Goal: Task Accomplishment & Management: Complete application form

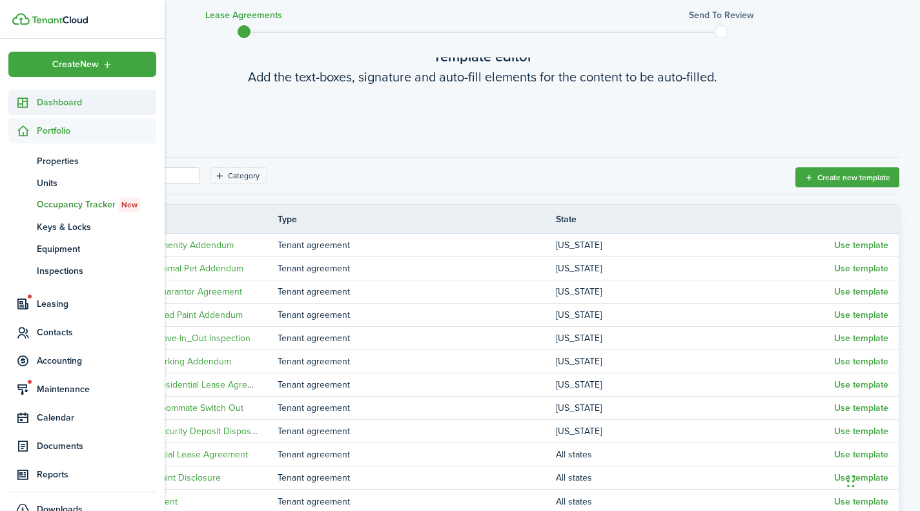
click at [35, 99] on sidebar-link-icon at bounding box center [22, 103] width 28 height 14
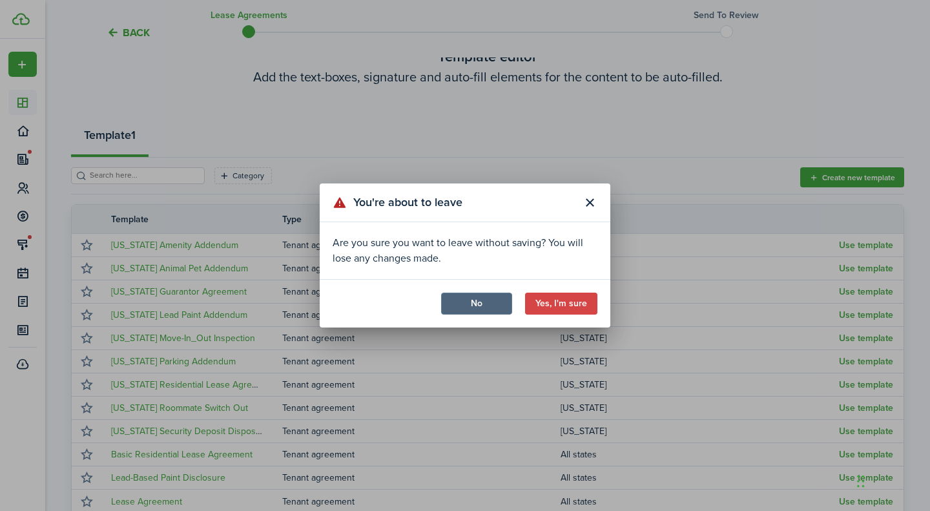
click at [467, 302] on button "No" at bounding box center [476, 303] width 71 height 22
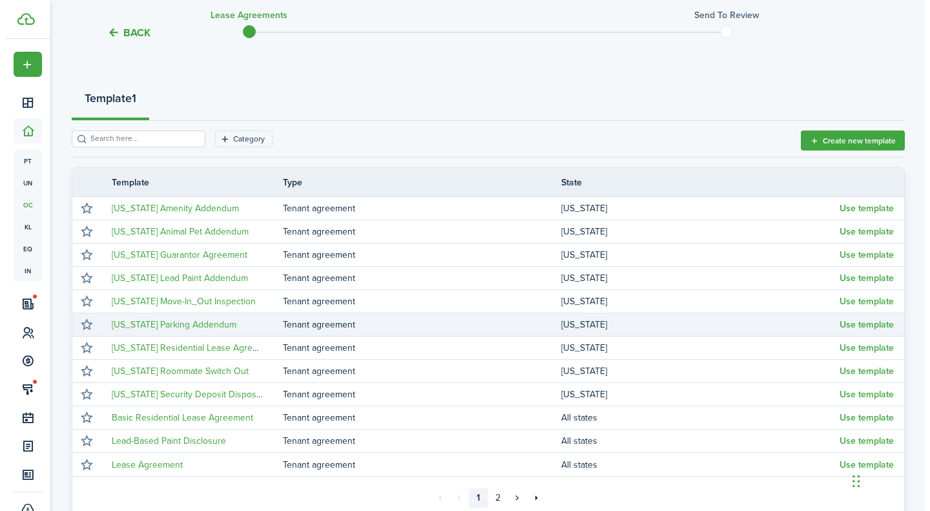
scroll to position [244, 0]
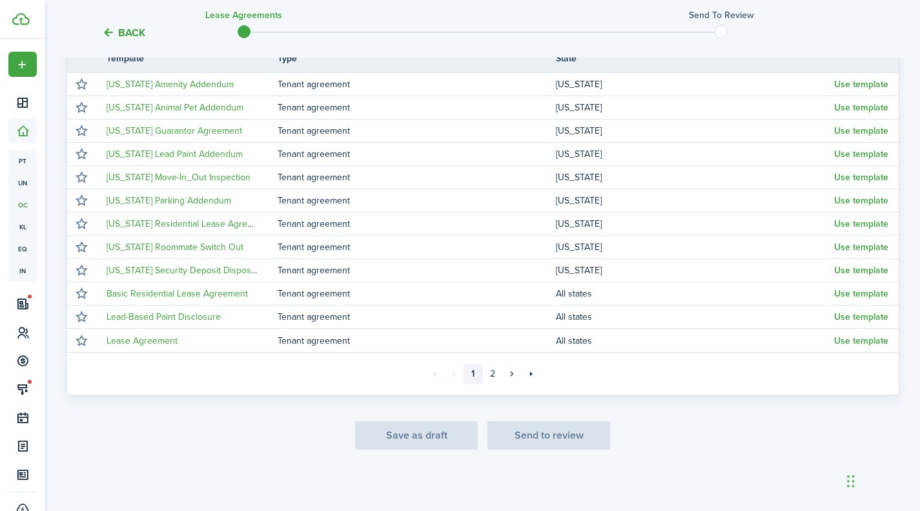
click at [427, 440] on div "Save as draft Send to review" at bounding box center [482, 435] width 833 height 28
click at [411, 429] on div "Save as draft Send to review" at bounding box center [482, 435] width 833 height 28
click at [412, 429] on div "Save as draft Send to review" at bounding box center [482, 435] width 833 height 28
drag, startPoint x: 395, startPoint y: 431, endPoint x: 513, endPoint y: 430, distance: 117.5
click at [442, 432] on div "Save as draft Send to review" at bounding box center [482, 435] width 833 height 28
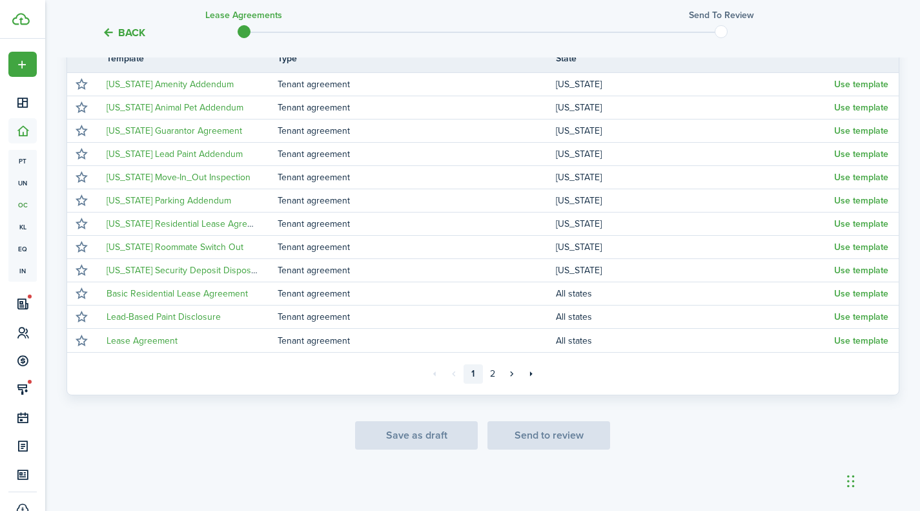
click at [406, 444] on div "Save as draft Send to review" at bounding box center [482, 435] width 833 height 28
click at [136, 34] on button "Back" at bounding box center [123, 33] width 43 height 14
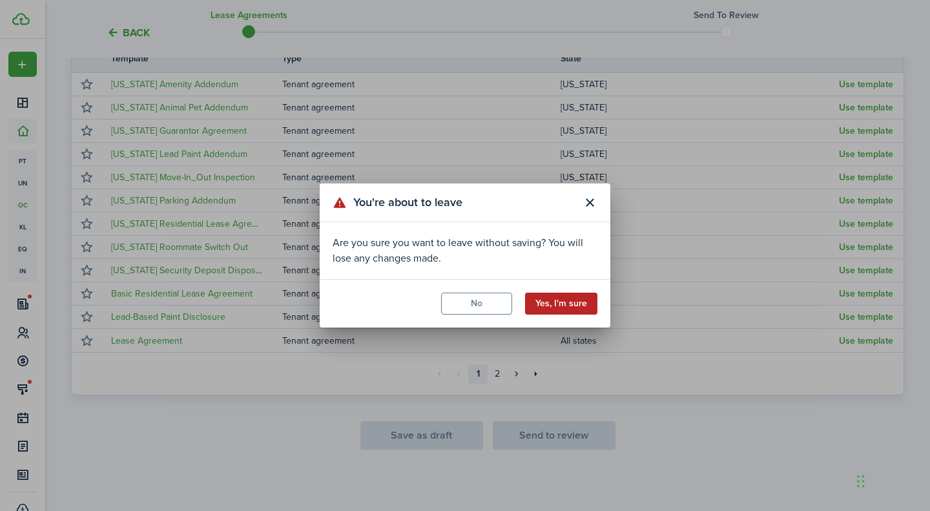
click at [572, 306] on button "Yes, I'm sure" at bounding box center [561, 303] width 72 height 22
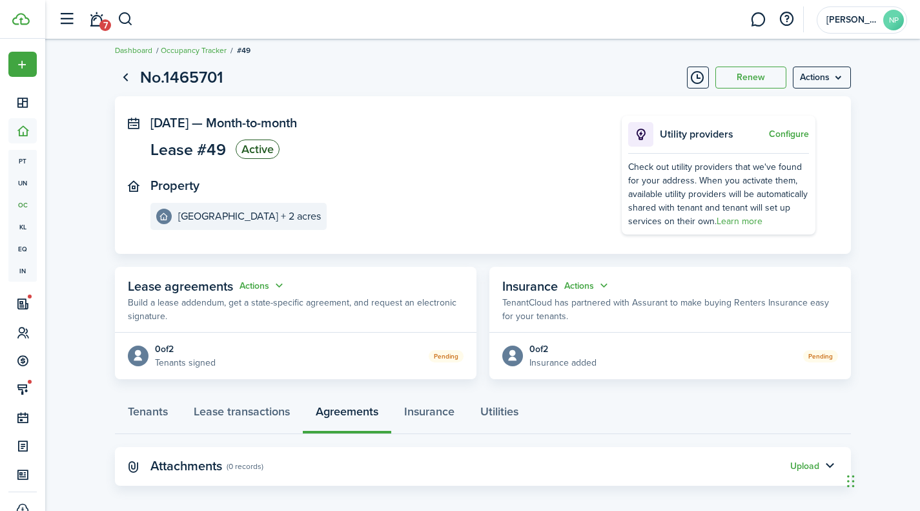
scroll to position [19, 0]
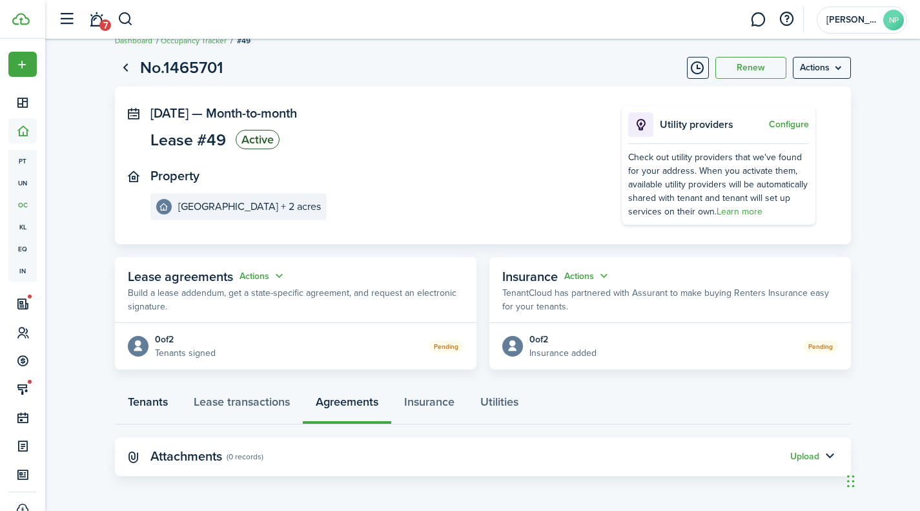
click at [148, 400] on link "Tenants" at bounding box center [148, 404] width 66 height 39
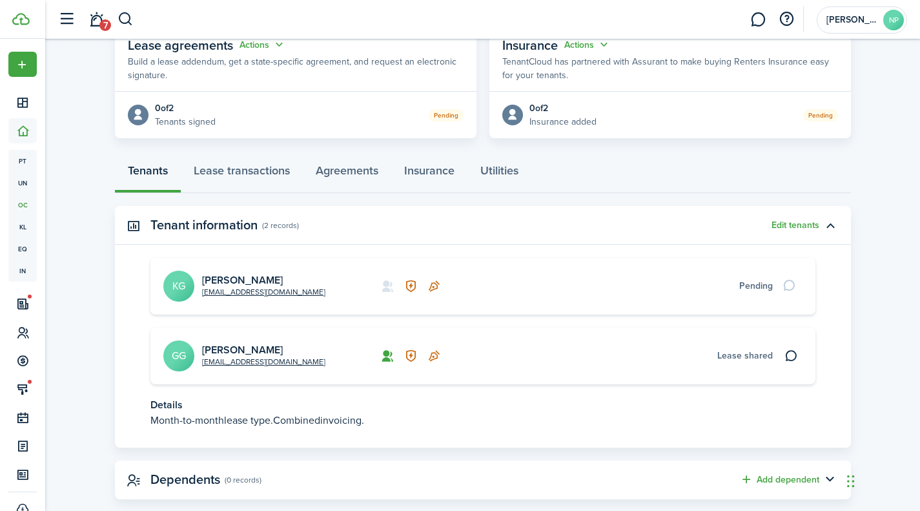
scroll to position [274, 0]
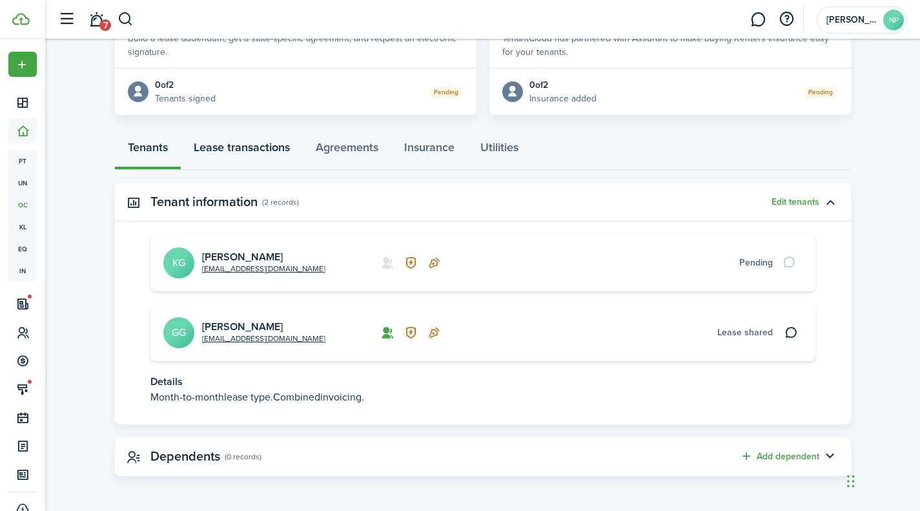
click at [213, 151] on link "Lease transactions" at bounding box center [242, 150] width 122 height 39
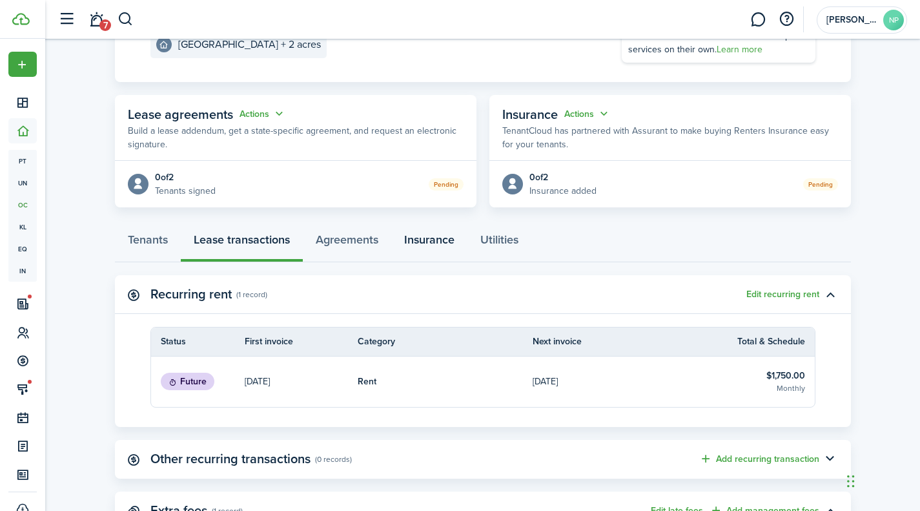
scroll to position [174, 0]
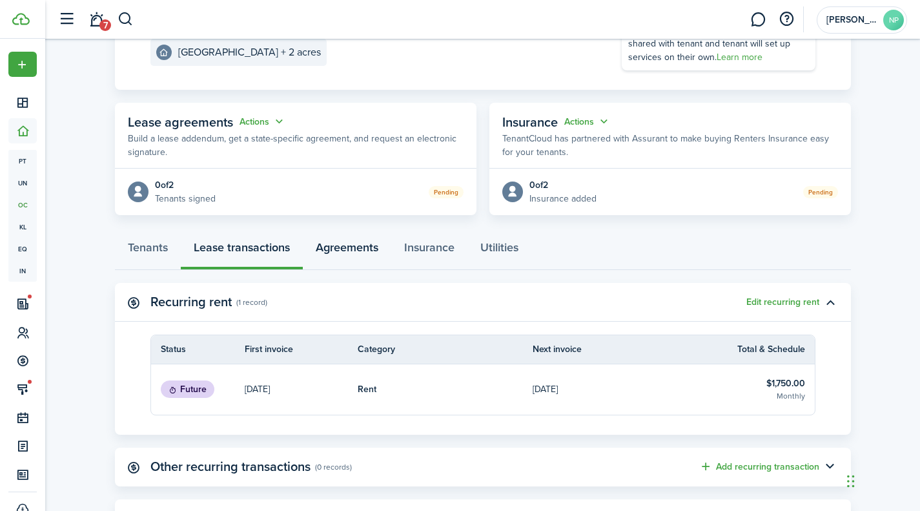
click at [358, 247] on link "Agreements" at bounding box center [347, 250] width 88 height 39
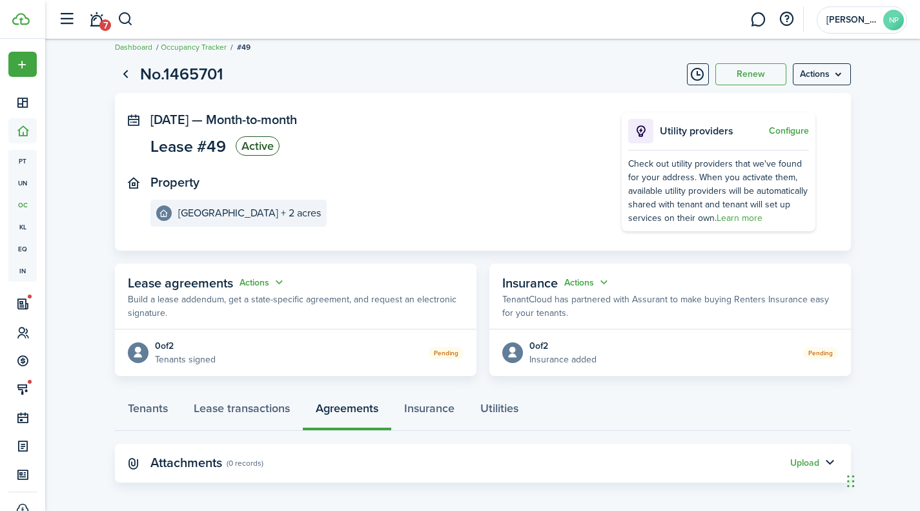
scroll to position [19, 0]
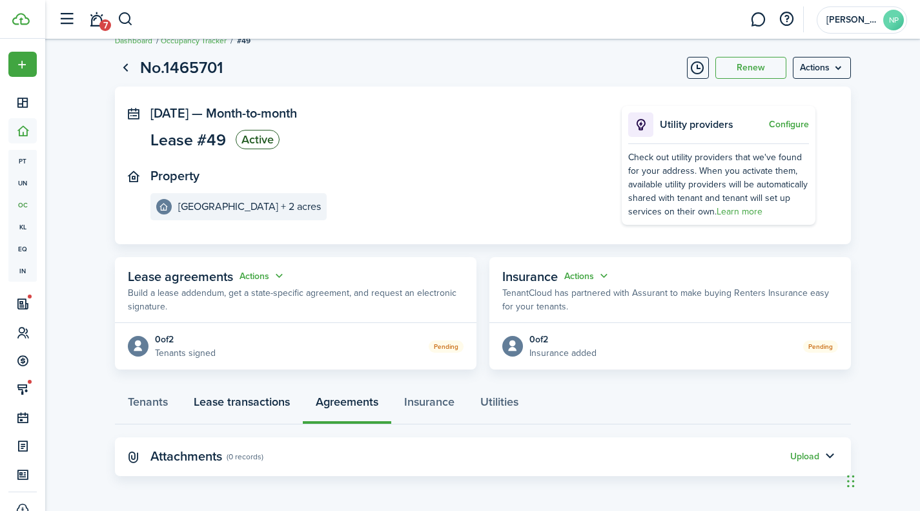
click at [235, 402] on link "Lease transactions" at bounding box center [242, 404] width 122 height 39
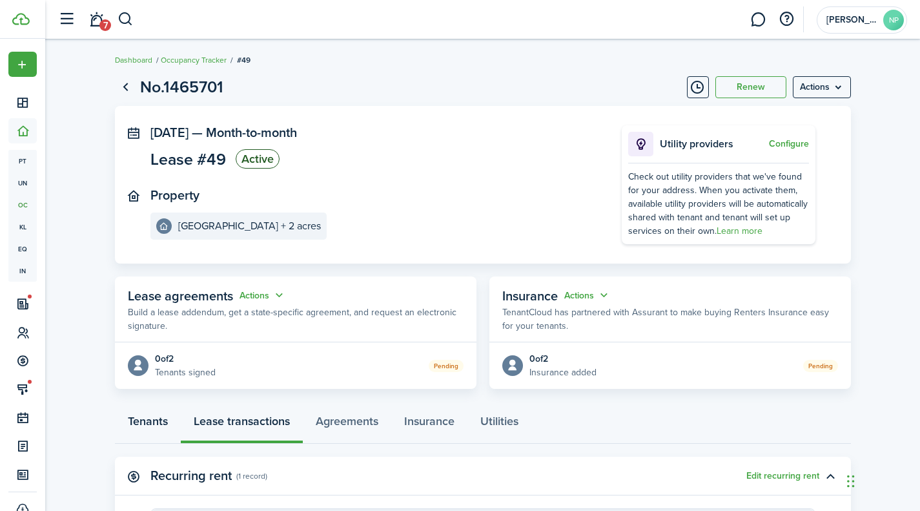
click at [142, 427] on link "Tenants" at bounding box center [148, 424] width 66 height 39
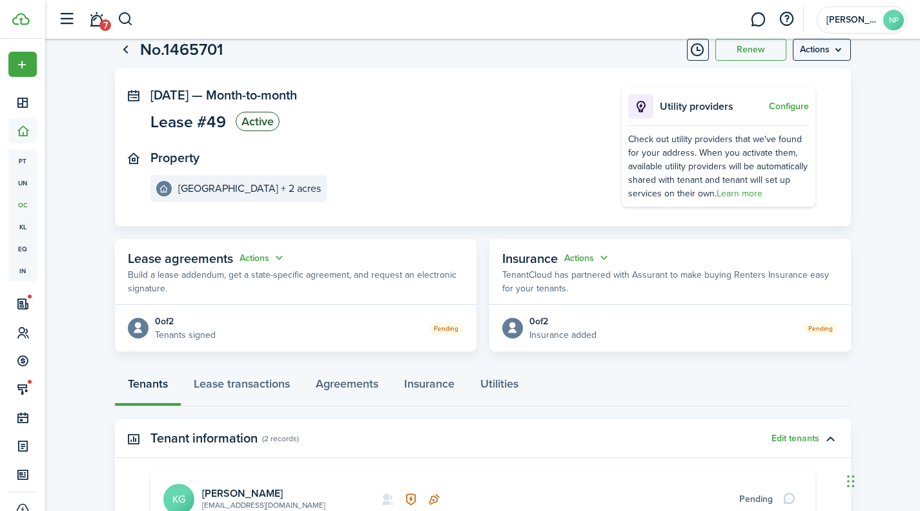
scroll to position [23, 0]
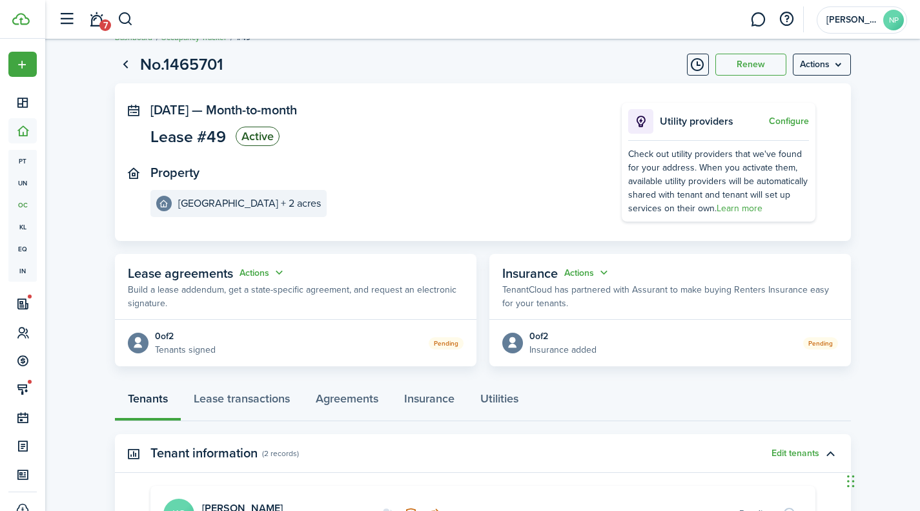
click at [138, 59] on page-view-header "No.1465701 Renew Actions" at bounding box center [483, 64] width 736 height 25
click at [123, 61] on link "Go back" at bounding box center [126, 65] width 22 height 22
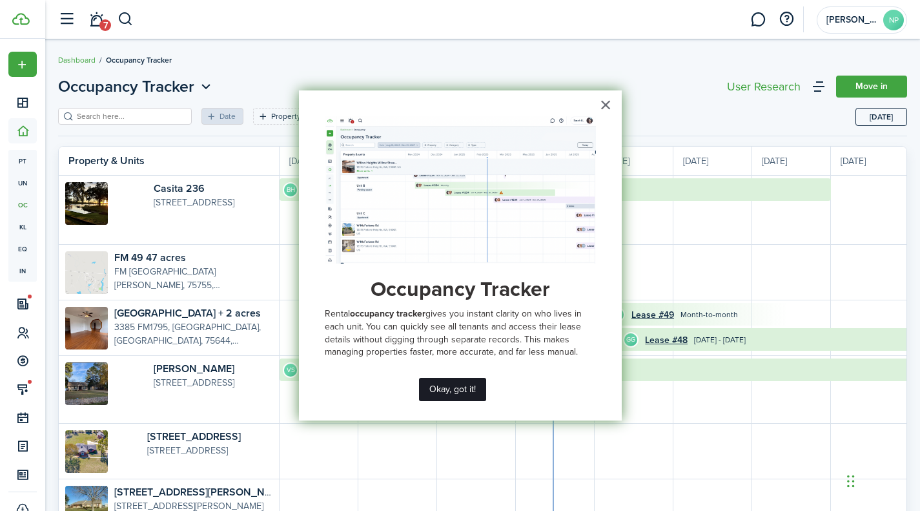
scroll to position [0, 236]
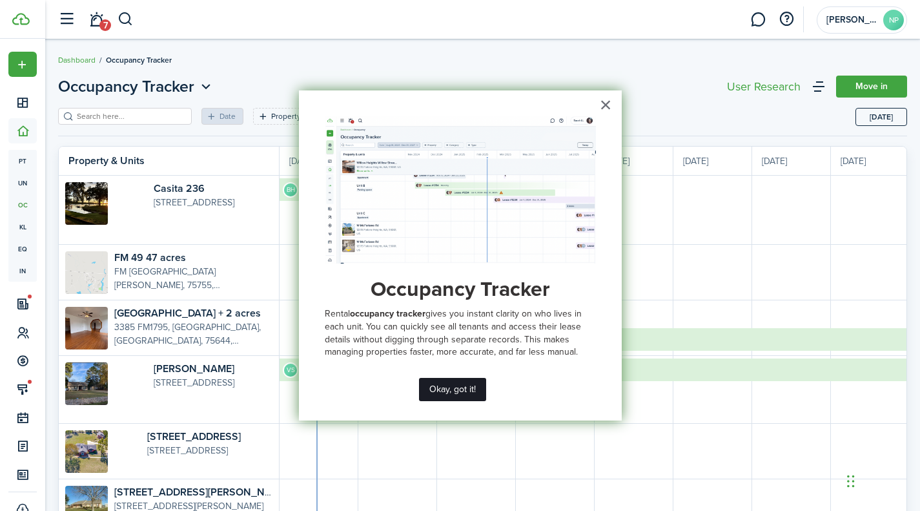
click at [461, 387] on button "Okay, got it!" at bounding box center [452, 389] width 67 height 23
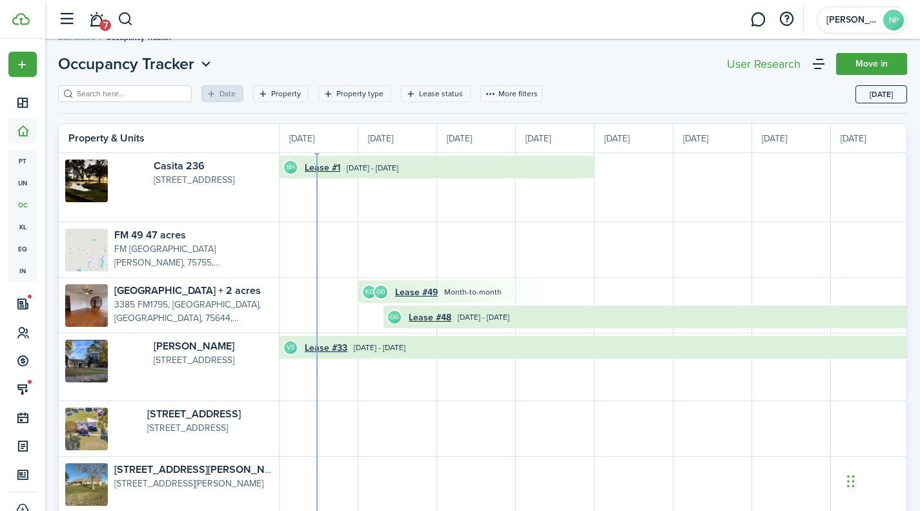
scroll to position [21, 0]
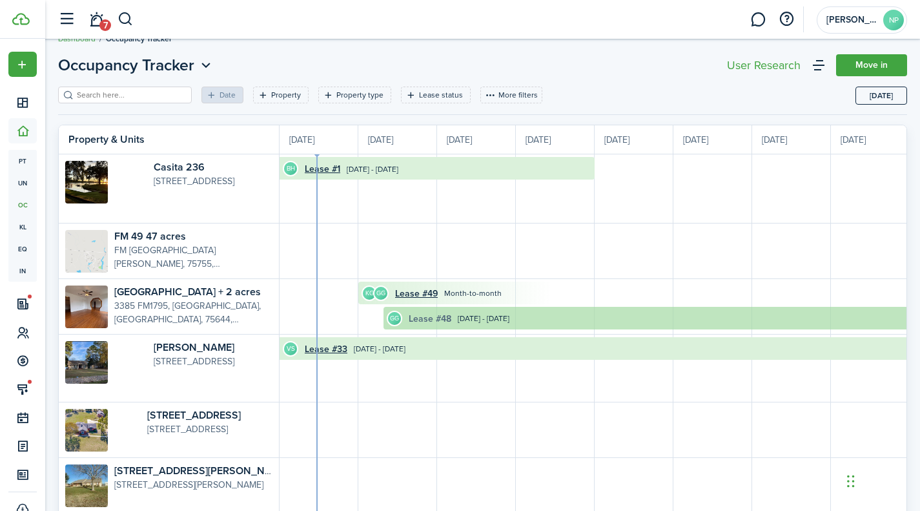
click at [431, 316] on link "Lease #48" at bounding box center [430, 319] width 43 height 14
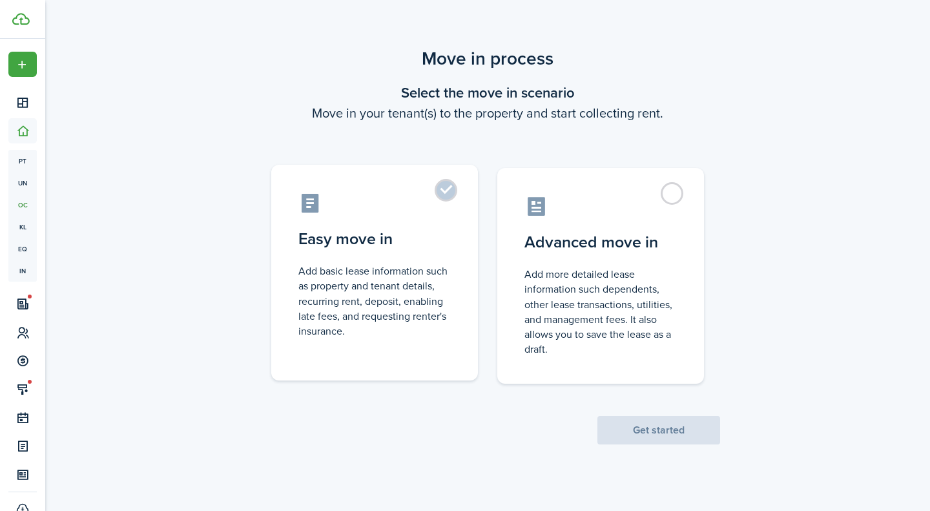
click at [445, 194] on label "Easy move in Add basic lease information such as property and tenant details, r…" at bounding box center [374, 273] width 207 height 216
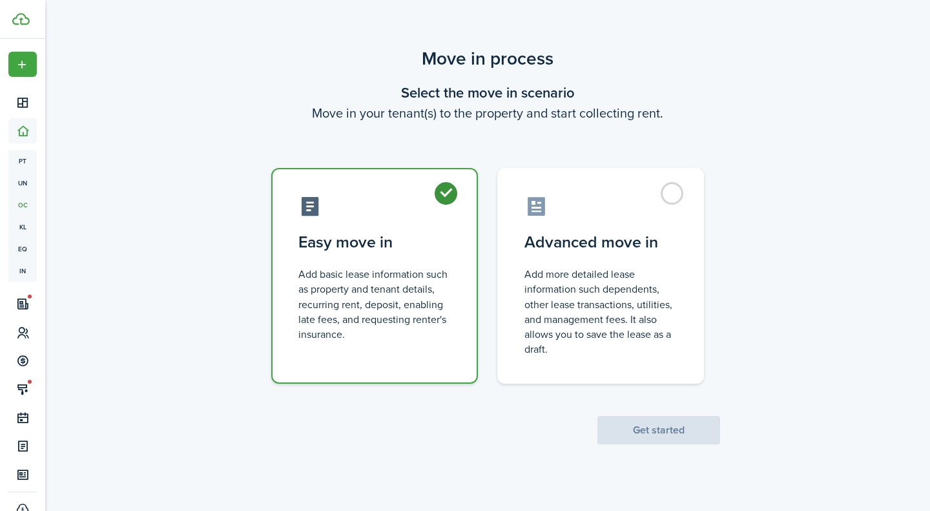
radio input "true"
click at [673, 428] on button "Get started" at bounding box center [658, 430] width 123 height 28
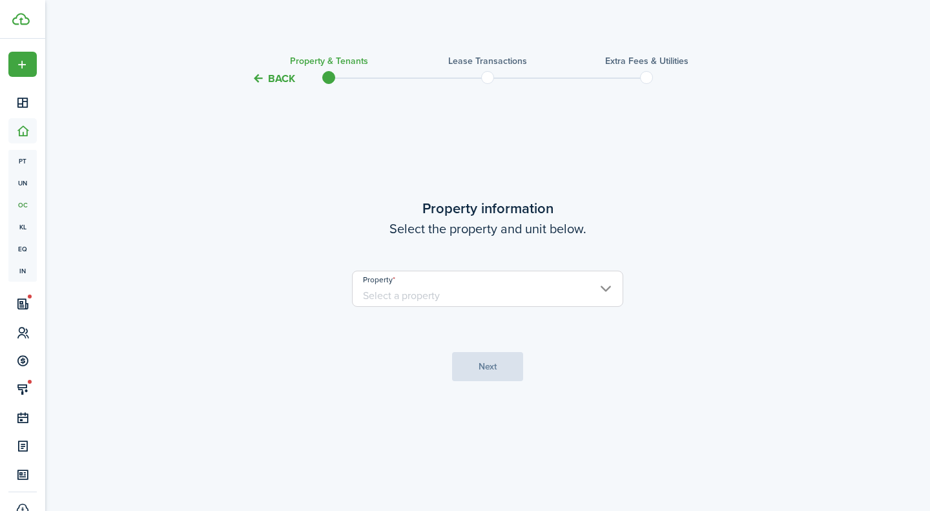
click at [401, 283] on input "Property" at bounding box center [487, 289] width 271 height 36
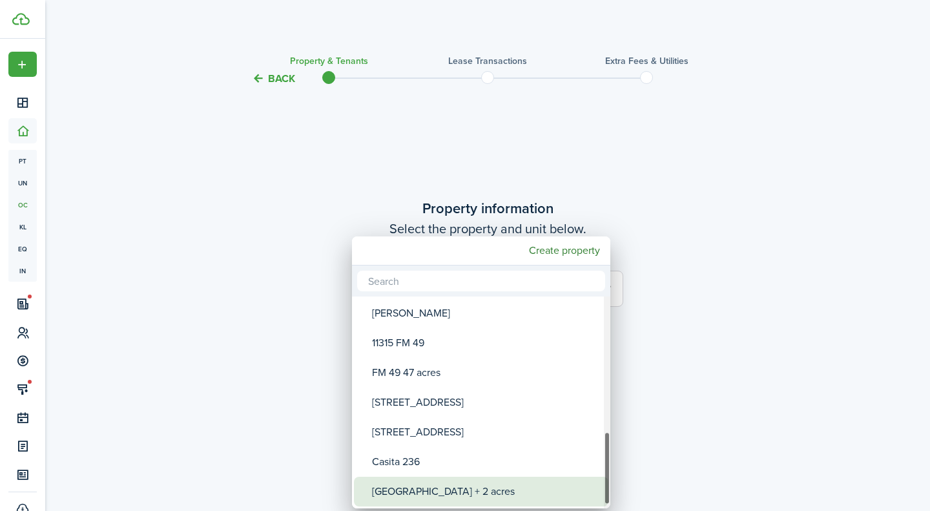
click at [437, 485] on div "[GEOGRAPHIC_DATA] + 2 acres" at bounding box center [486, 491] width 229 height 30
type input "[GEOGRAPHIC_DATA] + 2 acres"
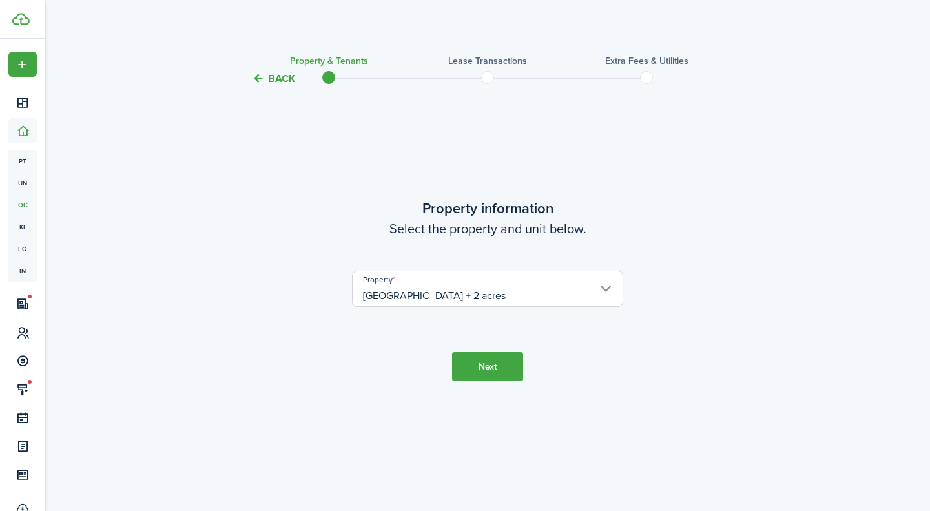
click at [500, 369] on button "Next" at bounding box center [487, 366] width 71 height 29
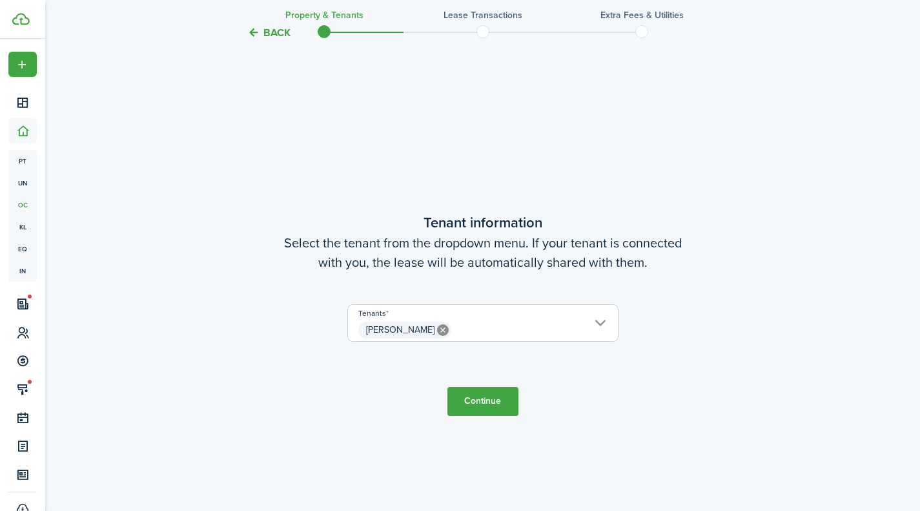
scroll to position [424, 0]
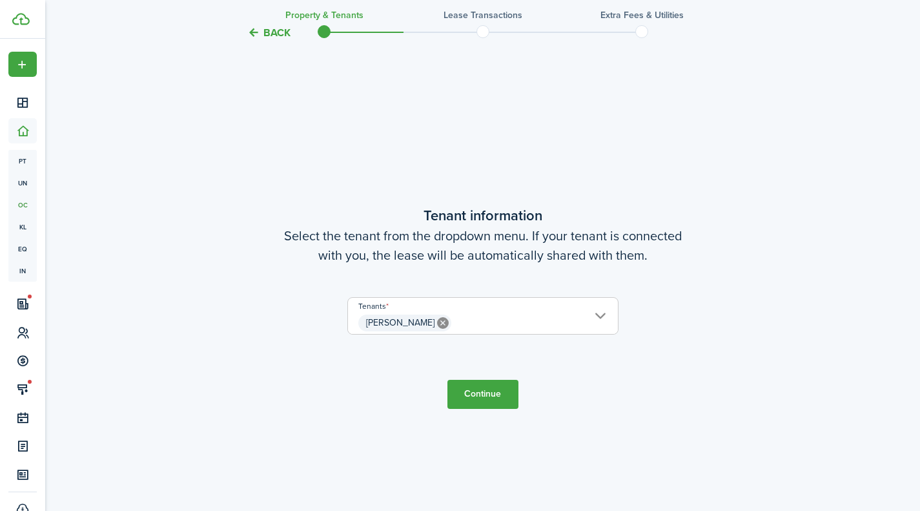
click at [480, 318] on span "[PERSON_NAME]" at bounding box center [483, 323] width 270 height 22
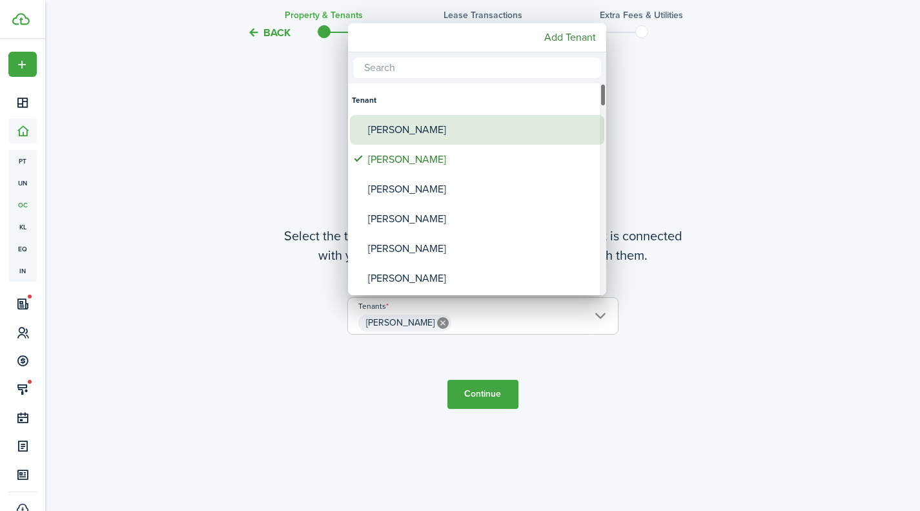
click at [397, 131] on div "[PERSON_NAME]" at bounding box center [482, 130] width 229 height 30
type input "[PERSON_NAME], [PERSON_NAME]"
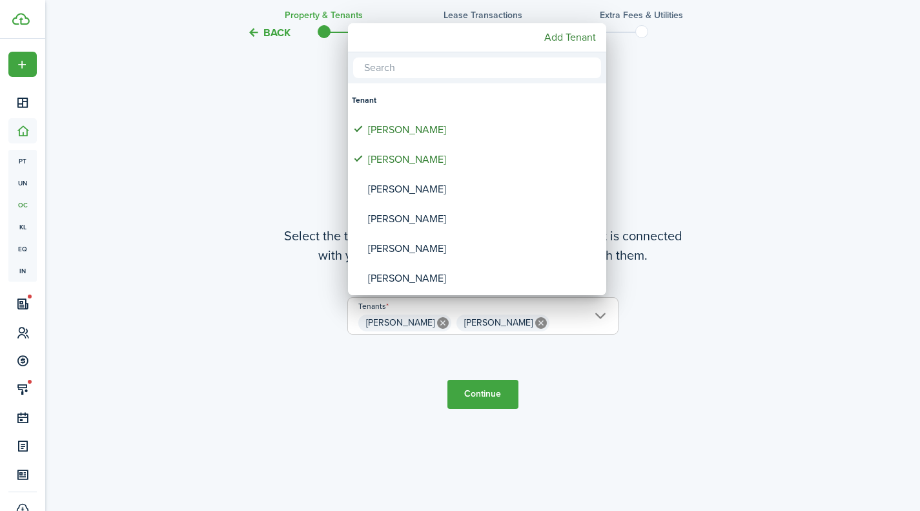
click at [490, 399] on div at bounding box center [460, 255] width 1127 height 717
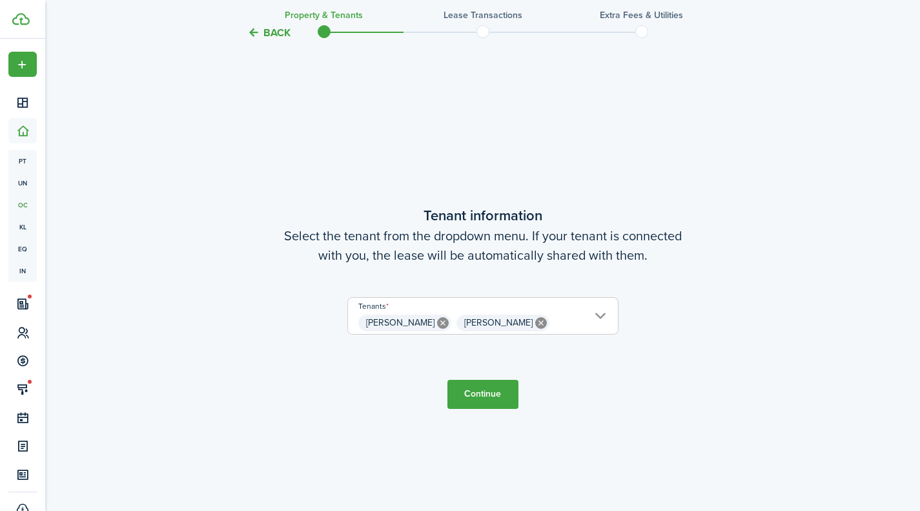
click at [491, 390] on button "Continue" at bounding box center [482, 394] width 71 height 29
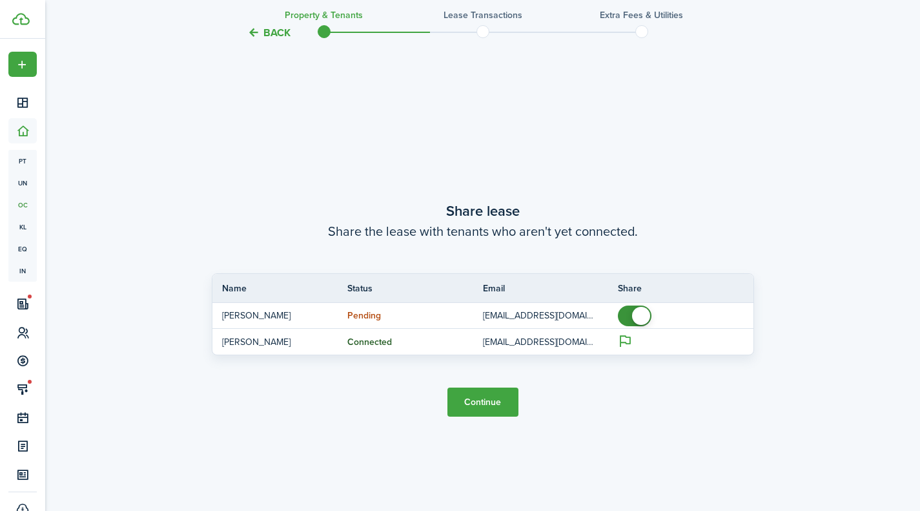
scroll to position [935, 0]
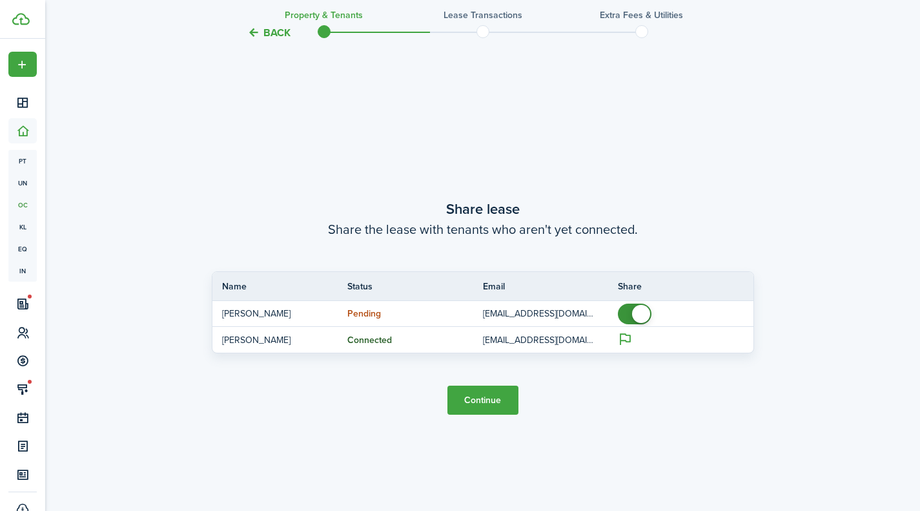
click at [489, 389] on button "Continue" at bounding box center [482, 399] width 71 height 29
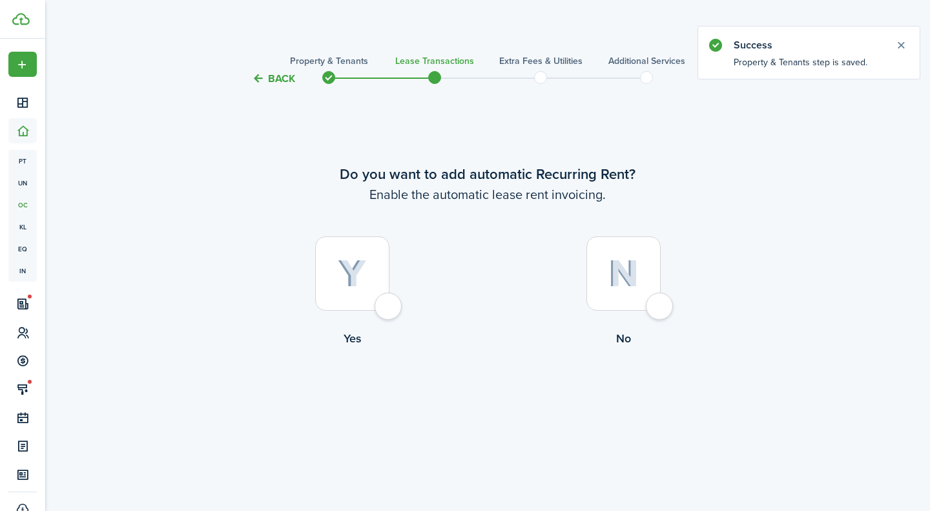
click at [384, 311] on div at bounding box center [352, 273] width 74 height 74
radio input "true"
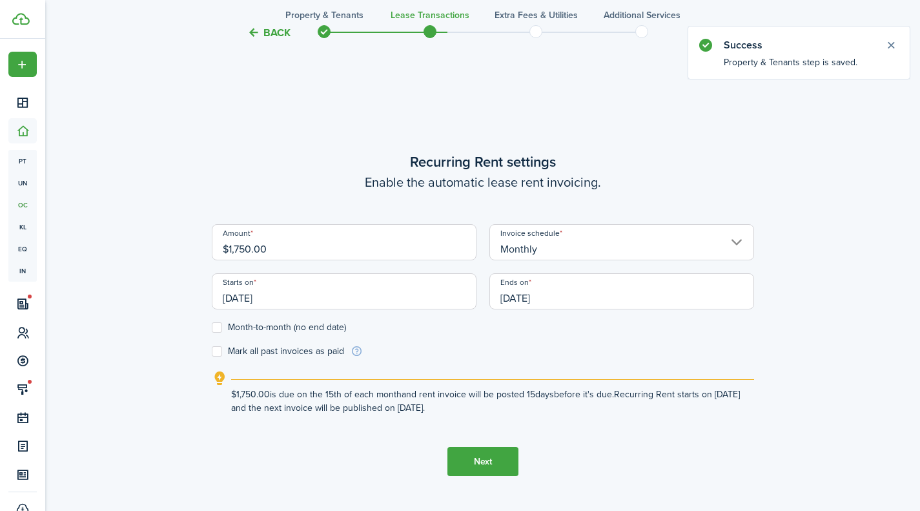
scroll to position [424, 0]
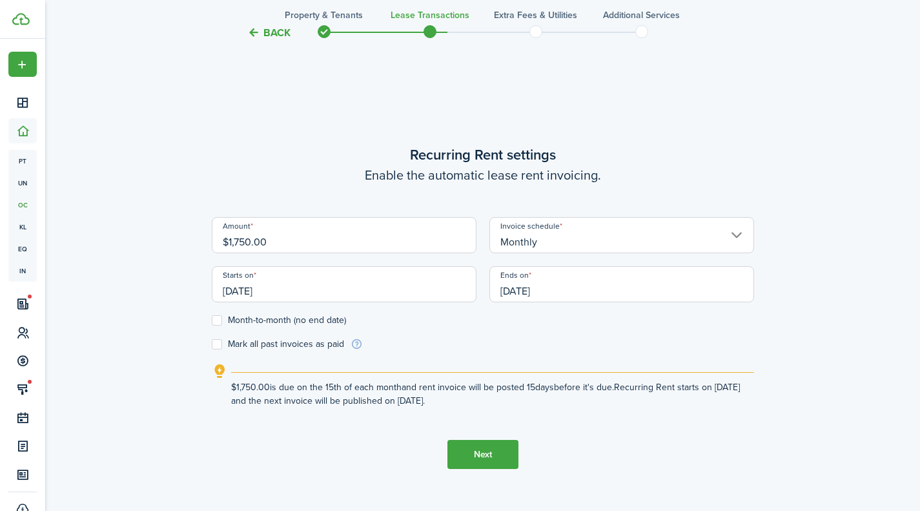
click at [236, 288] on input "[DATE]" at bounding box center [344, 284] width 265 height 36
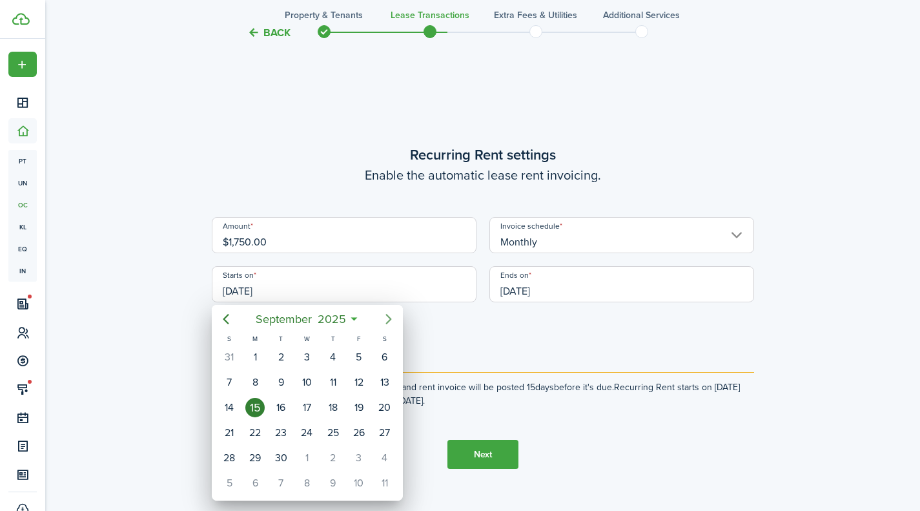
click at [387, 320] on icon "Next page" at bounding box center [388, 318] width 15 height 15
click at [391, 314] on icon "Next page" at bounding box center [388, 318] width 15 height 15
click at [389, 356] on div "1" at bounding box center [383, 356] width 19 height 19
type input "[DATE]"
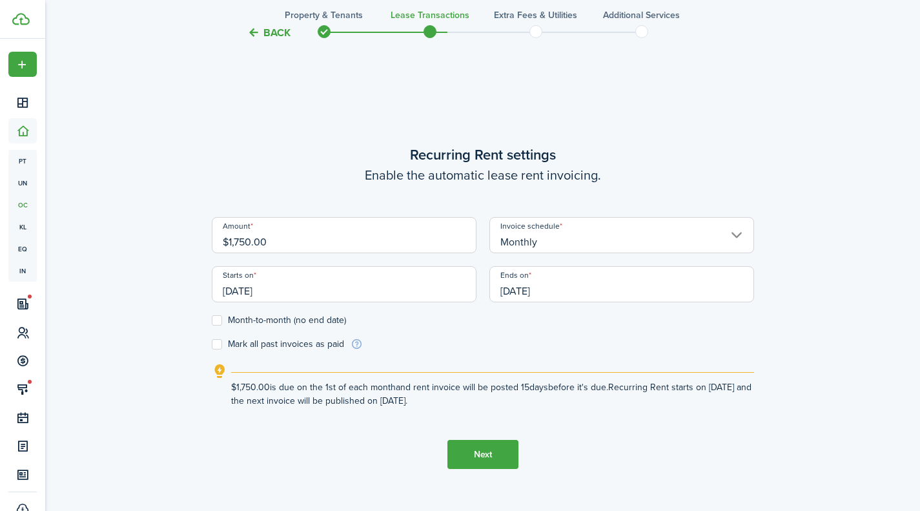
click at [551, 288] on input "[DATE]" at bounding box center [621, 284] width 265 height 36
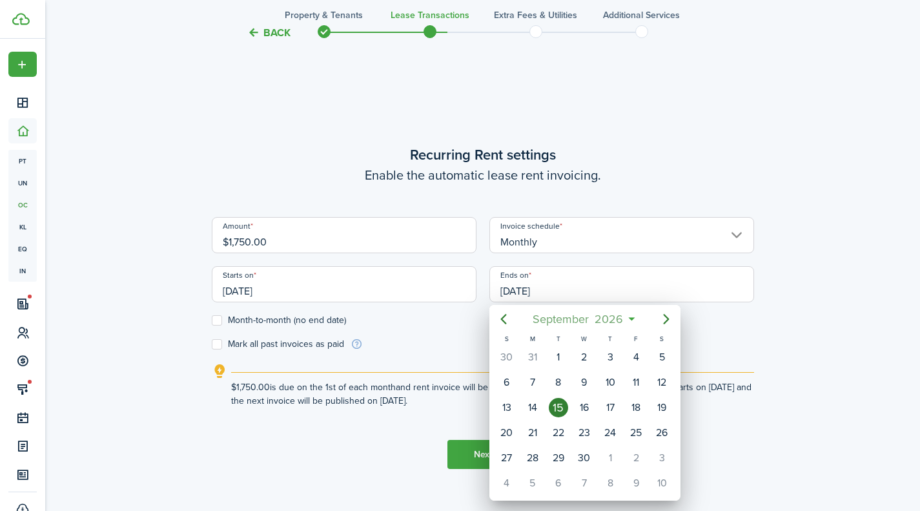
click at [625, 319] on span "2026" at bounding box center [609, 318] width 34 height 23
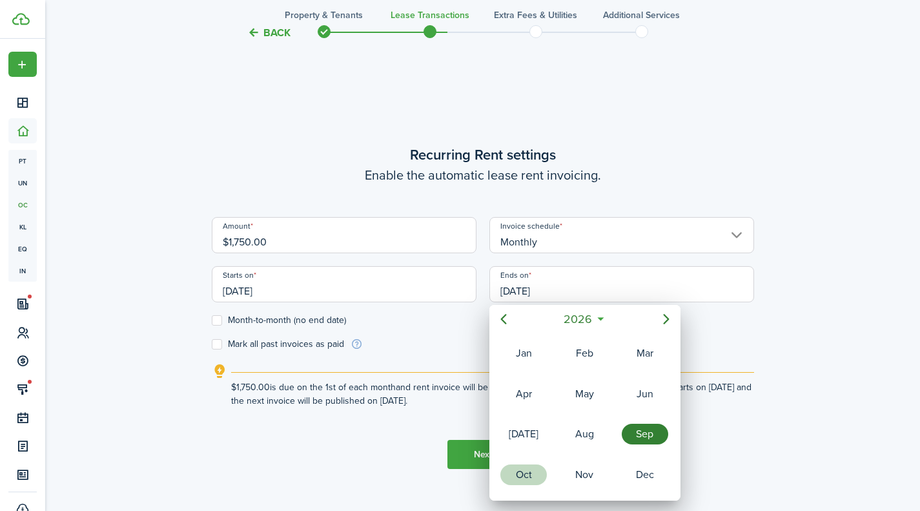
click at [513, 467] on div "Oct" at bounding box center [523, 474] width 46 height 21
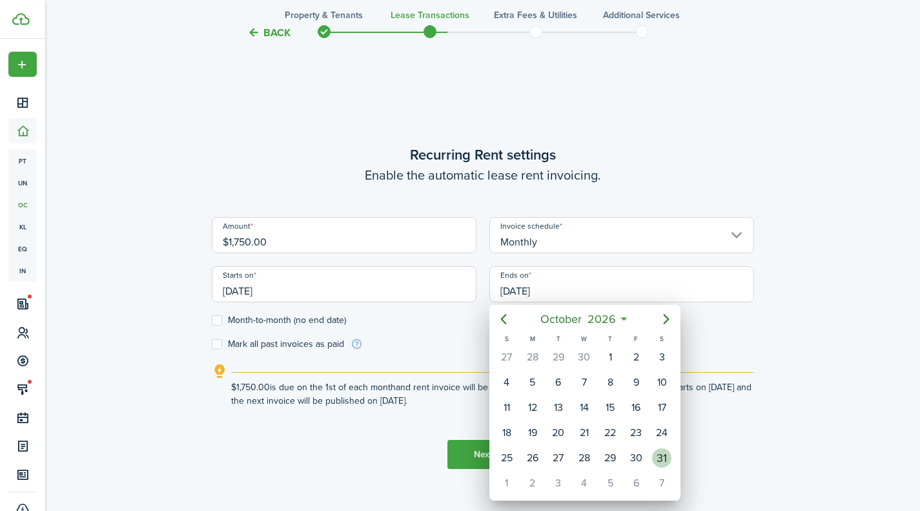
click at [668, 462] on div "31" at bounding box center [661, 457] width 19 height 19
type input "[DATE]"
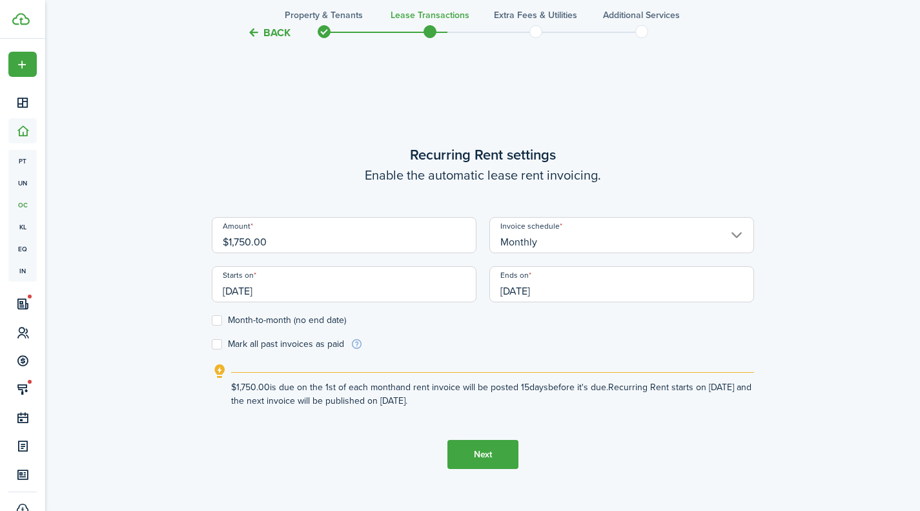
click at [489, 348] on form "Amount $1,750.00 Invoice schedule Monthly Starts on [DATE] Ends on [DATE] Month…" at bounding box center [483, 284] width 542 height 134
click at [491, 450] on button "Next" at bounding box center [482, 454] width 71 height 29
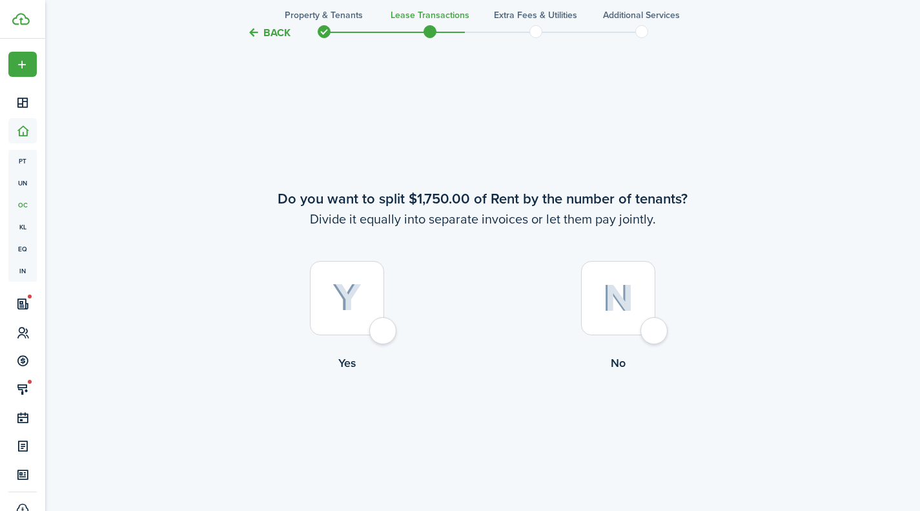
scroll to position [935, 0]
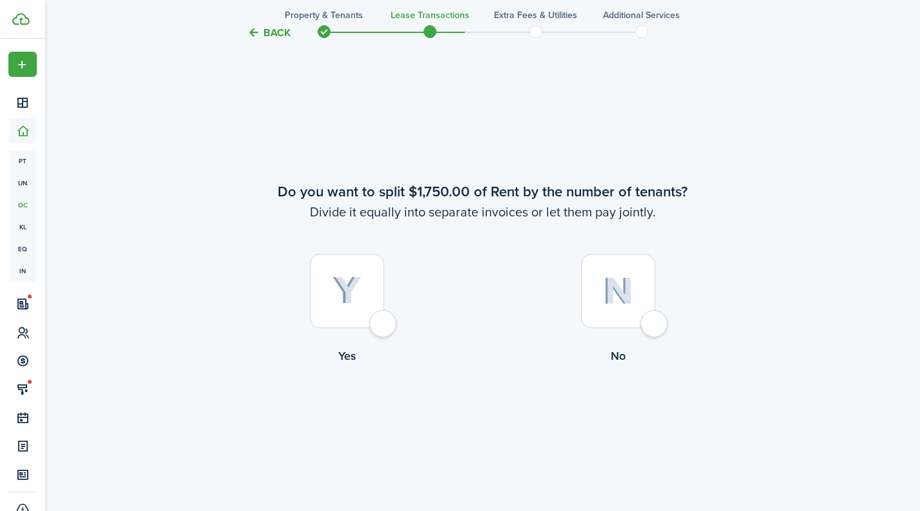
click at [648, 324] on div at bounding box center [618, 291] width 74 height 74
radio input "true"
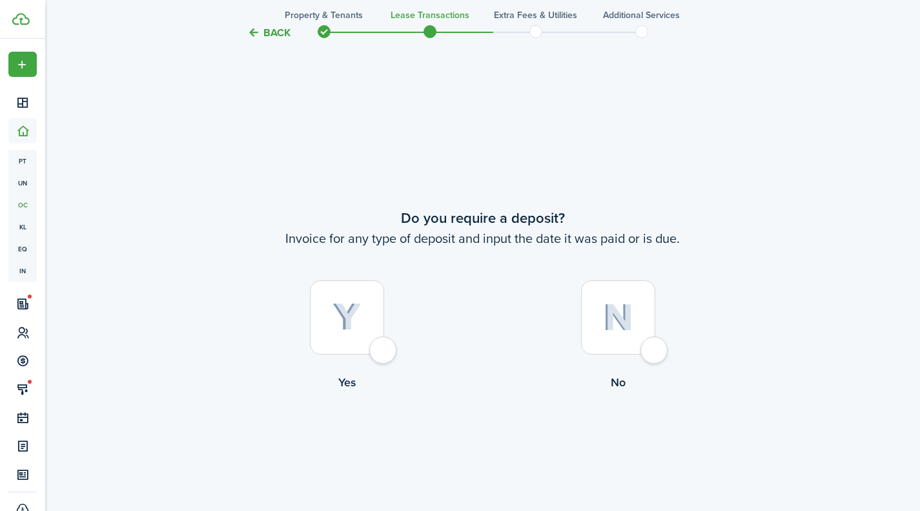
scroll to position [1446, 0]
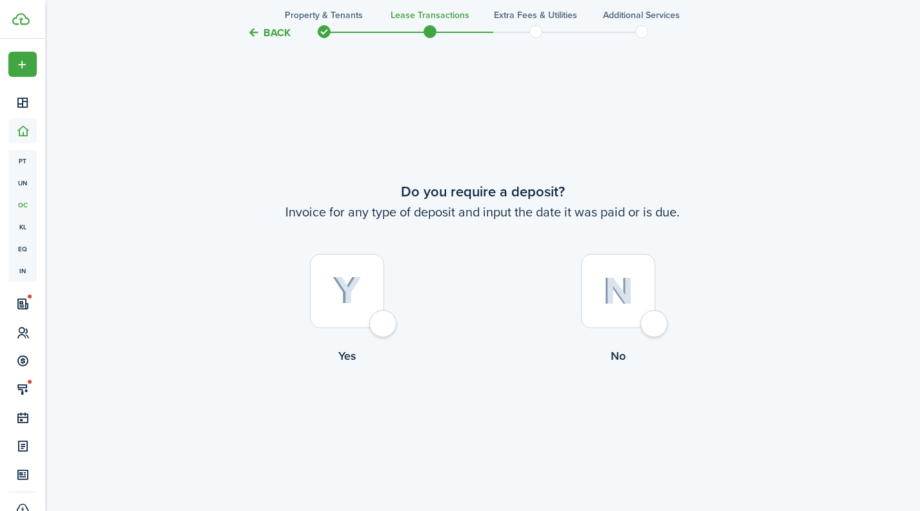
click at [384, 328] on div at bounding box center [347, 291] width 74 height 74
radio input "true"
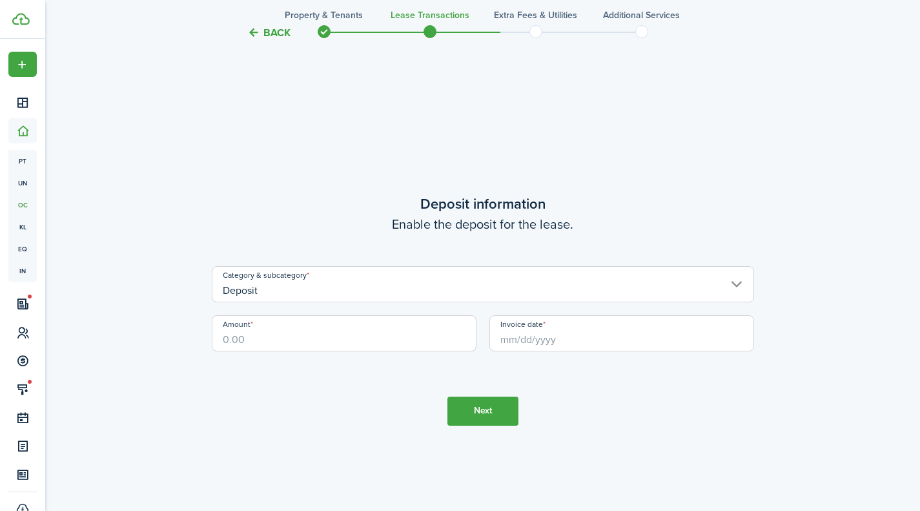
scroll to position [1956, 0]
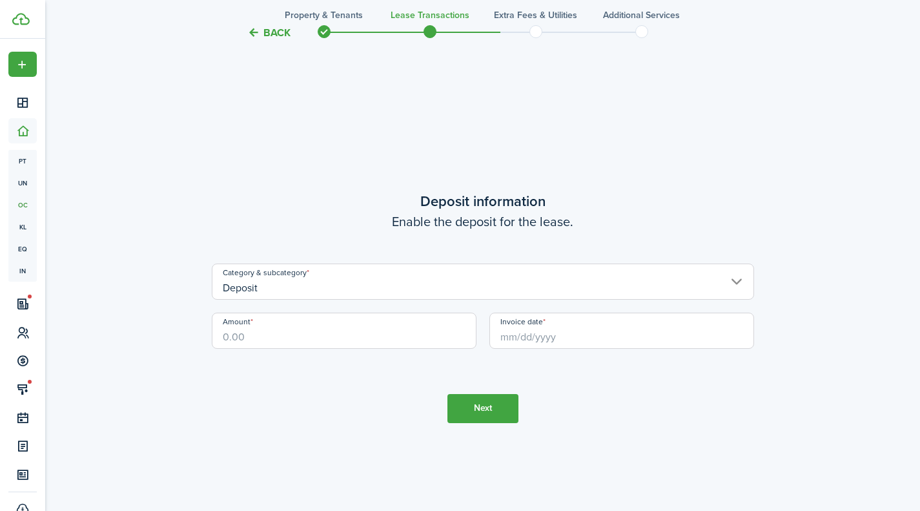
click at [276, 289] on input "Deposit" at bounding box center [483, 281] width 542 height 36
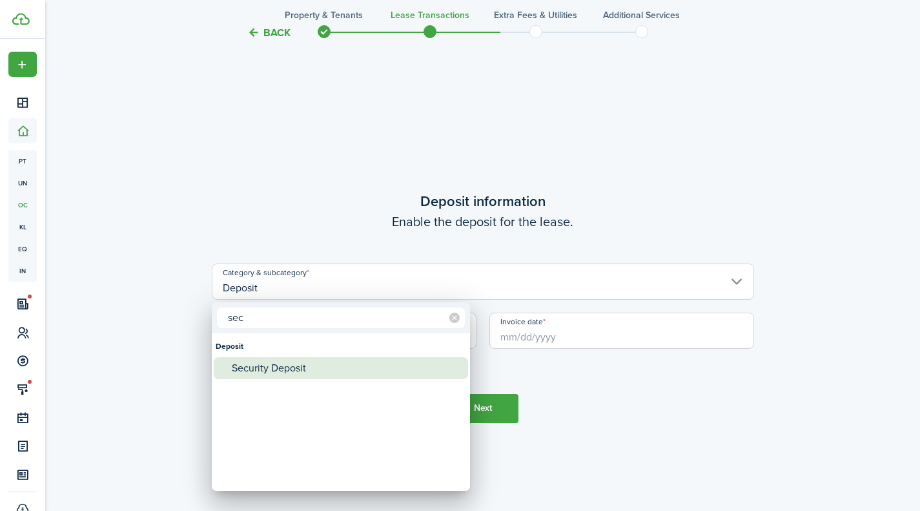
type input "sec"
click at [269, 366] on div "Security Deposit" at bounding box center [346, 368] width 229 height 22
type input "Deposit / Security Deposit"
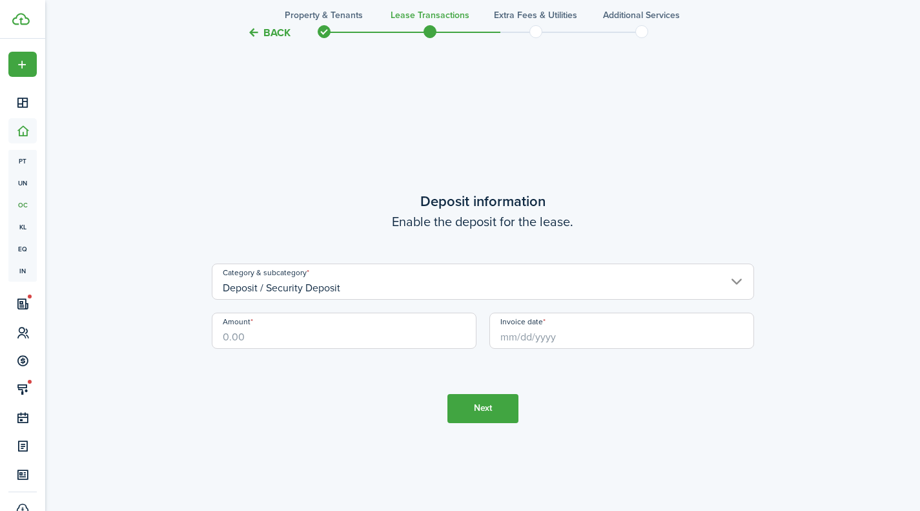
click at [263, 342] on input "Amount" at bounding box center [344, 330] width 265 height 36
type input "$1,750.00"
click at [534, 329] on input "Invoice date" at bounding box center [621, 330] width 265 height 36
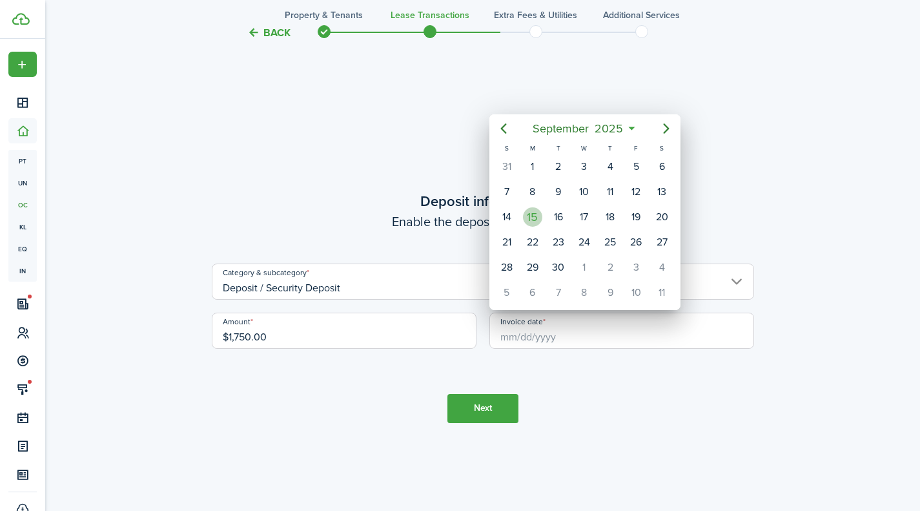
click at [538, 220] on div "15" at bounding box center [532, 216] width 19 height 19
type input "[DATE]"
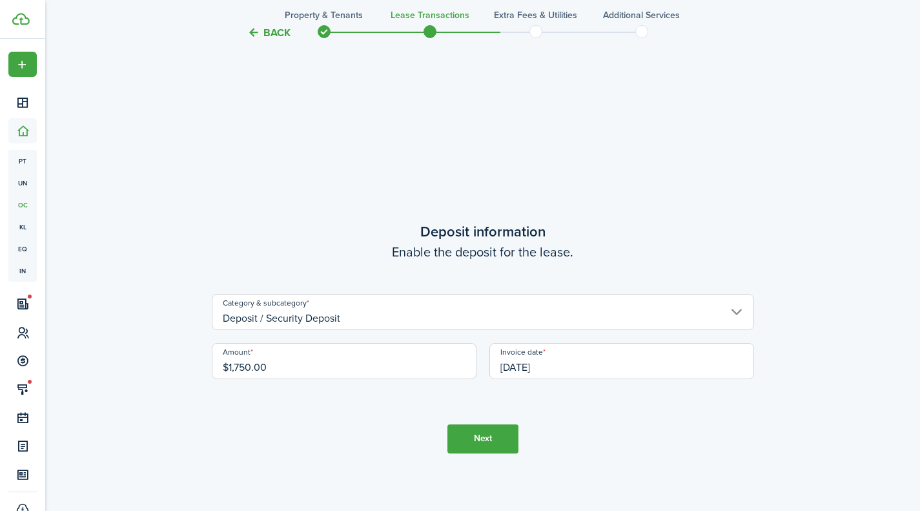
click at [487, 441] on button "Next" at bounding box center [482, 438] width 71 height 29
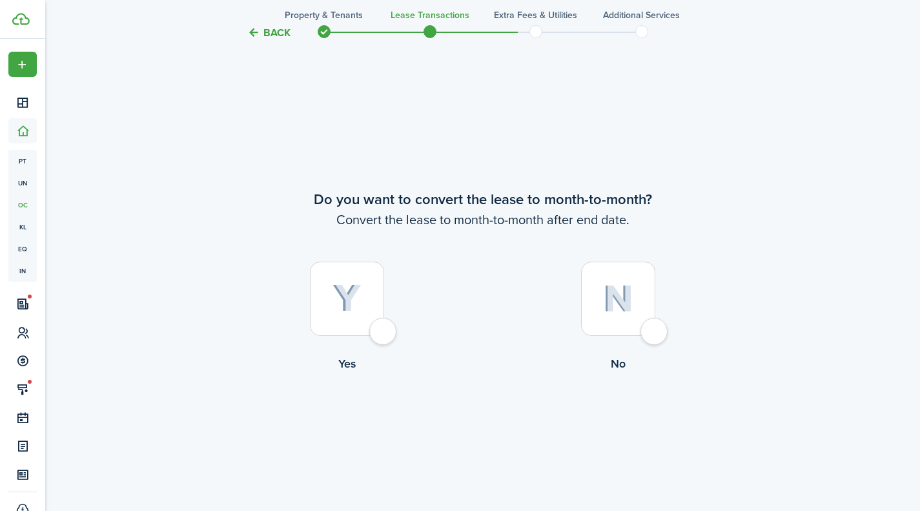
scroll to position [2467, 0]
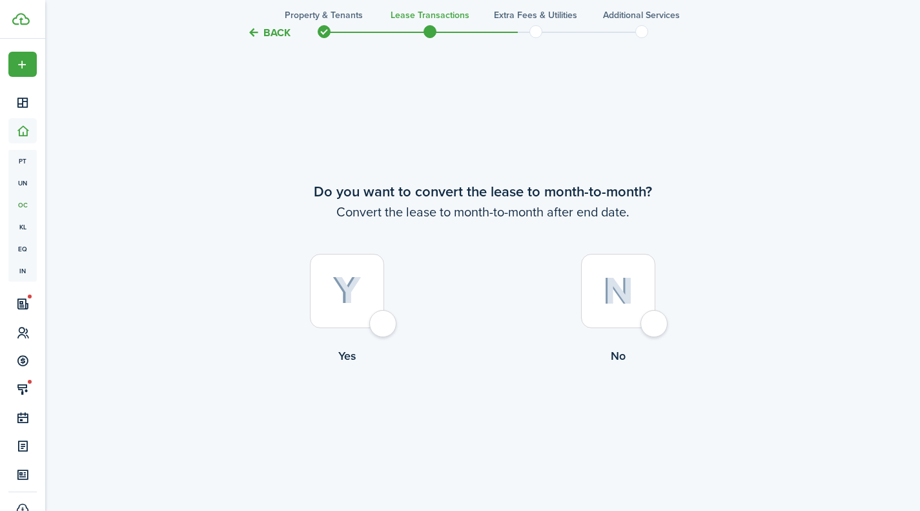
click at [653, 328] on div at bounding box center [618, 291] width 74 height 74
radio input "true"
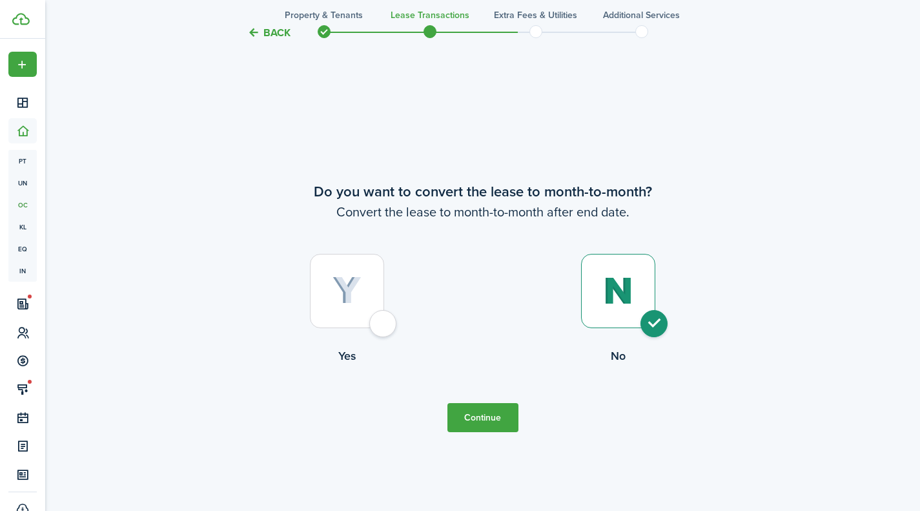
click at [500, 414] on button "Continue" at bounding box center [482, 417] width 71 height 29
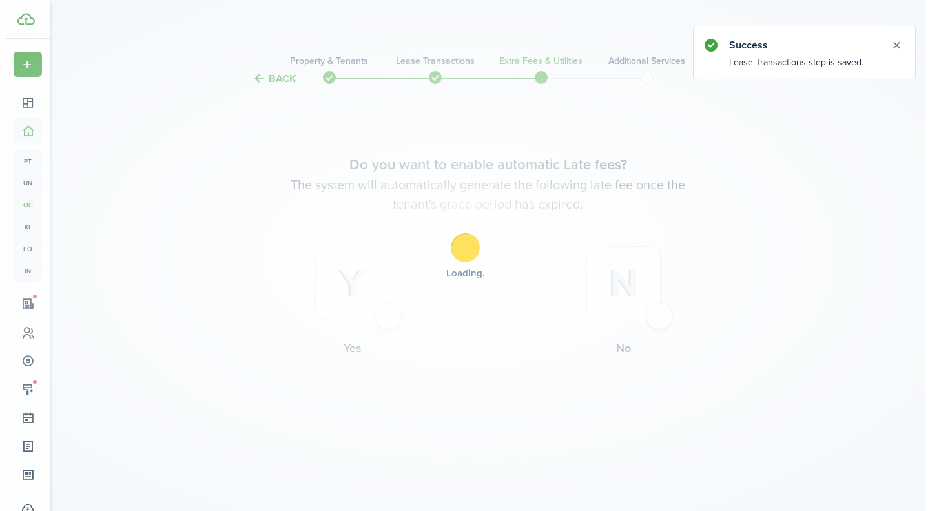
scroll to position [0, 0]
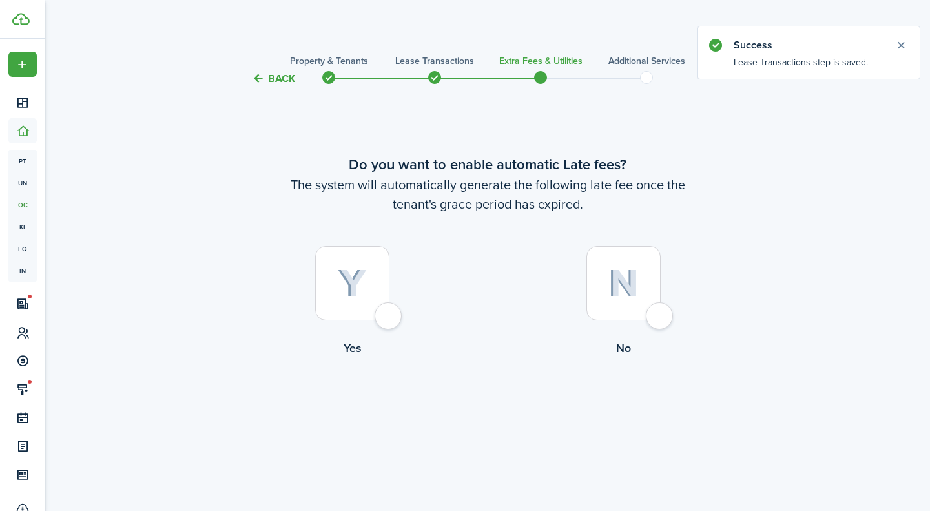
click at [389, 308] on div at bounding box center [352, 283] width 74 height 74
radio input "true"
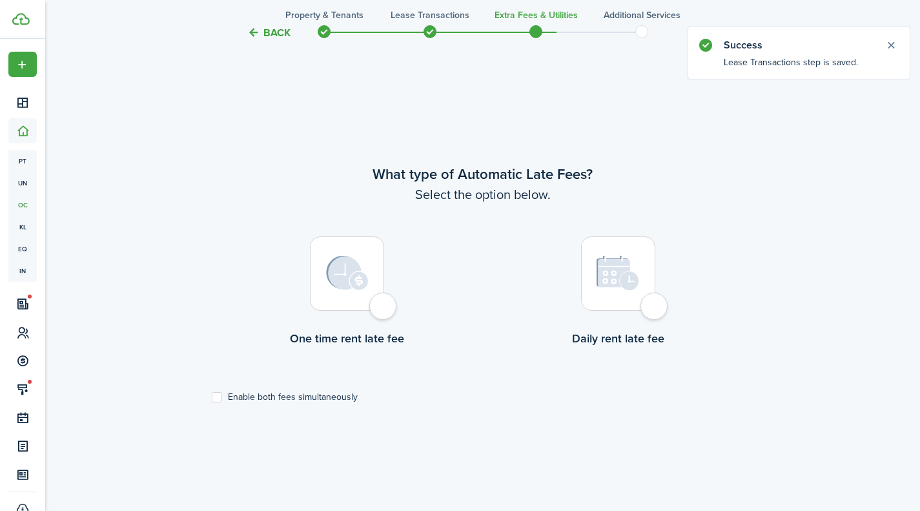
scroll to position [424, 0]
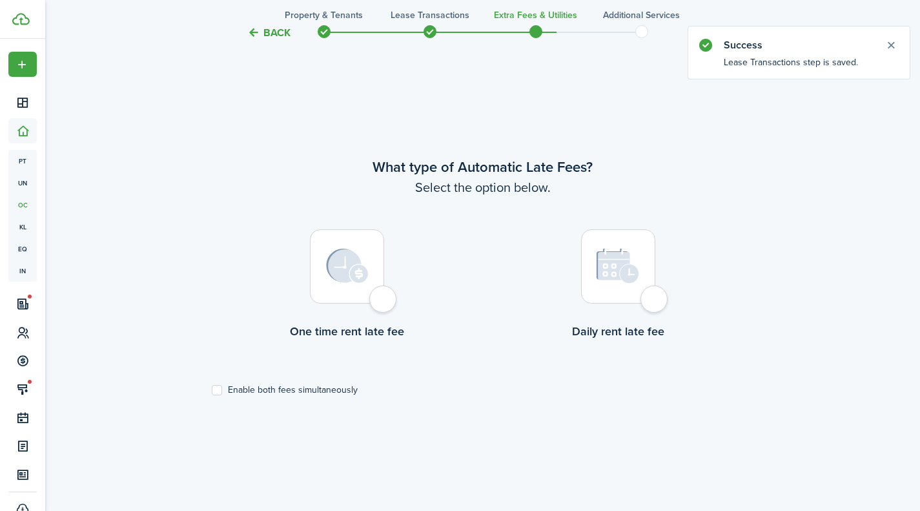
click at [217, 389] on label "Enable both fees simultaneously" at bounding box center [285, 390] width 146 height 10
click at [212, 390] on input "Enable both fees simultaneously" at bounding box center [211, 390] width 1 height 1
checkbox input "true"
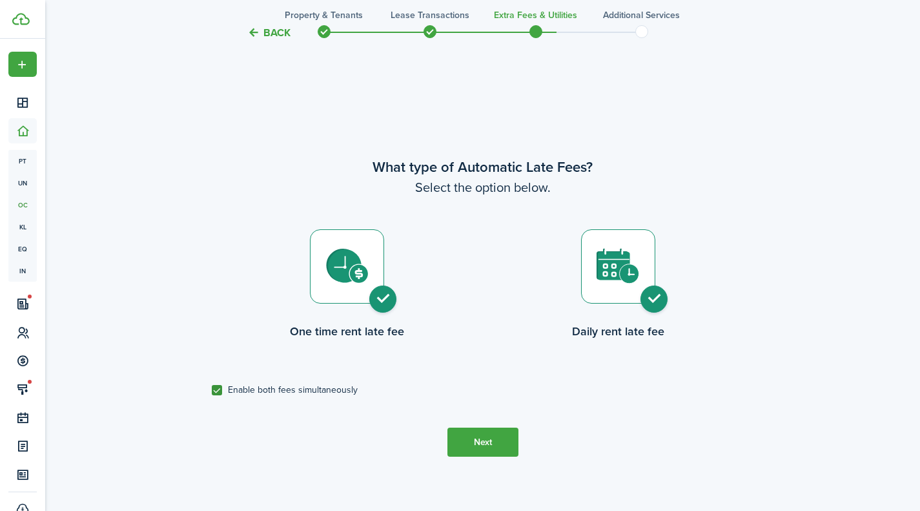
click at [494, 436] on button "Next" at bounding box center [482, 441] width 71 height 29
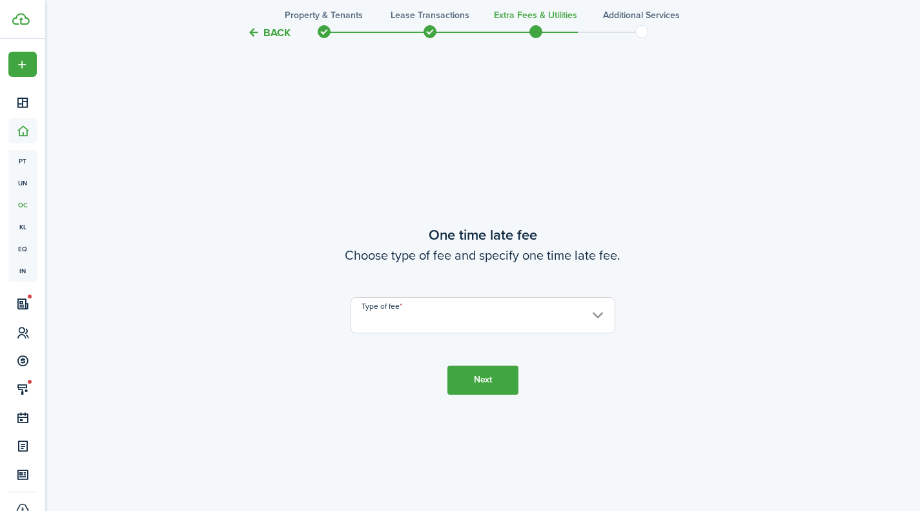
scroll to position [935, 0]
click at [453, 308] on input "Type of fee" at bounding box center [483, 312] width 265 height 36
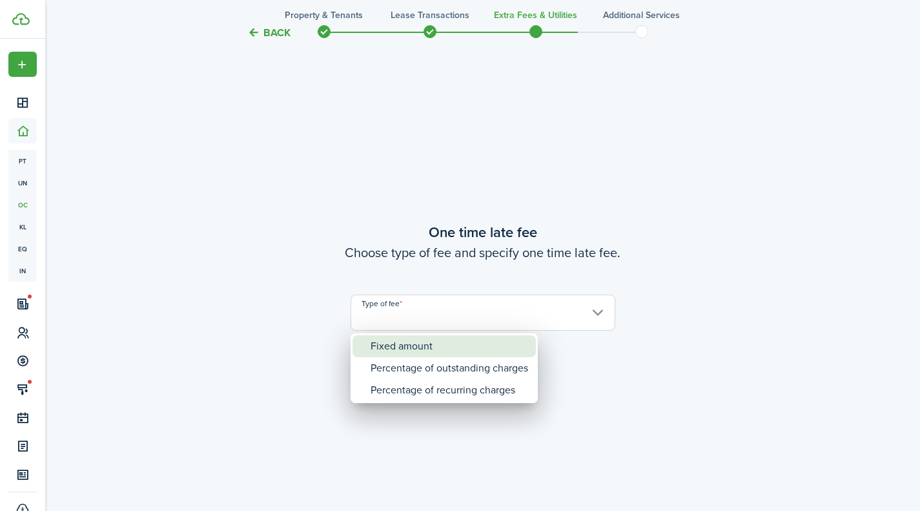
click at [431, 348] on div "Fixed amount" at bounding box center [450, 346] width 158 height 22
type input "Fixed amount"
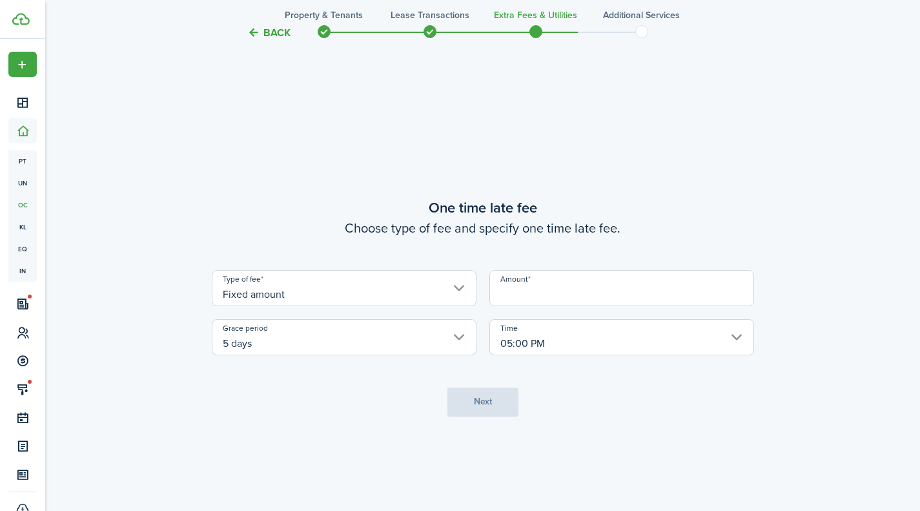
click at [543, 293] on input "Amount" at bounding box center [621, 288] width 265 height 36
type input "$35.00"
click at [473, 399] on button "Next" at bounding box center [482, 401] width 71 height 29
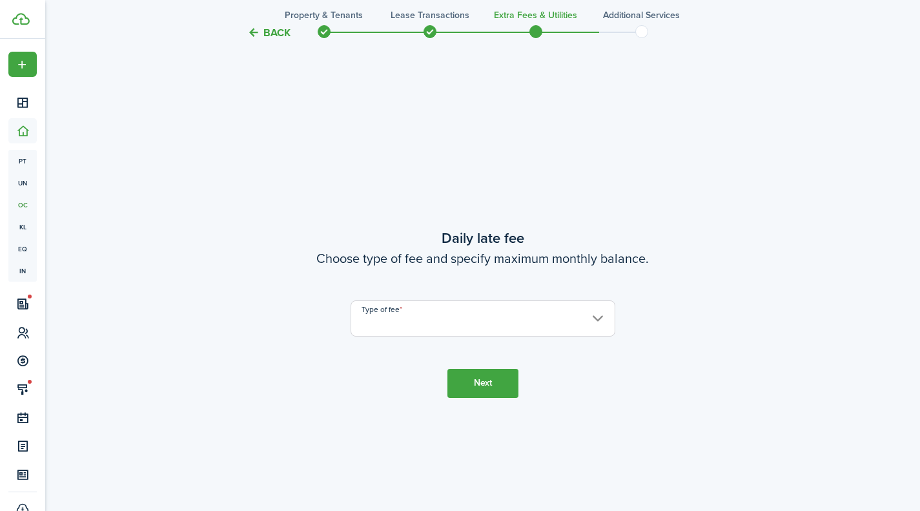
scroll to position [1446, 0]
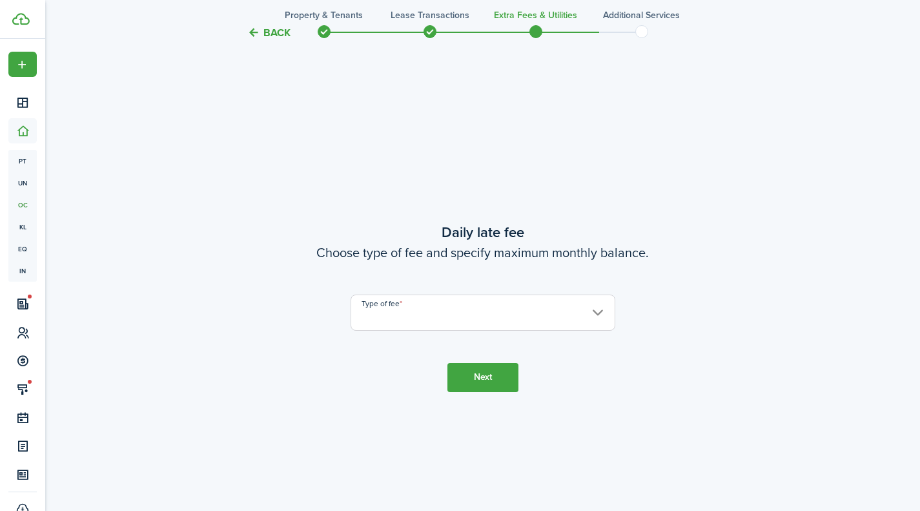
click at [464, 316] on input "Type of fee" at bounding box center [483, 312] width 265 height 36
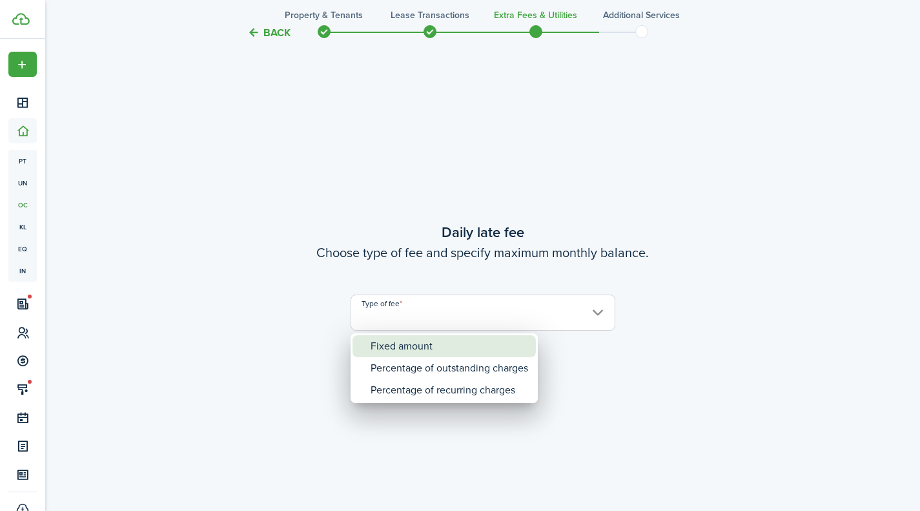
click at [424, 342] on div "Fixed amount" at bounding box center [450, 346] width 158 height 22
type input "Fixed amount"
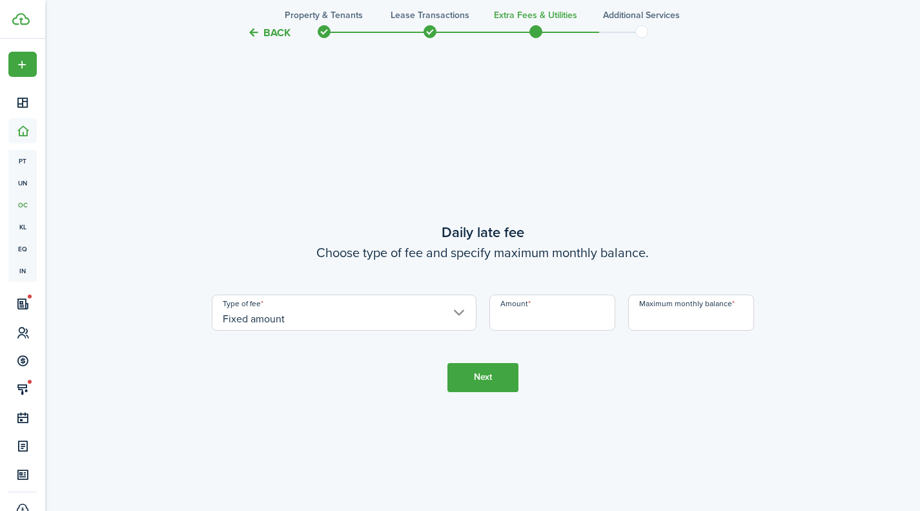
drag, startPoint x: 543, startPoint y: 315, endPoint x: 525, endPoint y: 318, distance: 18.3
click at [543, 315] on input "Amount" at bounding box center [552, 312] width 126 height 36
type input "$10.00"
click at [680, 331] on tc-wizard-step "Daily late fee Choose type of fee and specify maximum monthly balance. Type of …" at bounding box center [483, 306] width 542 height 511
click at [670, 309] on input "Maximum monthly balance" at bounding box center [691, 312] width 126 height 36
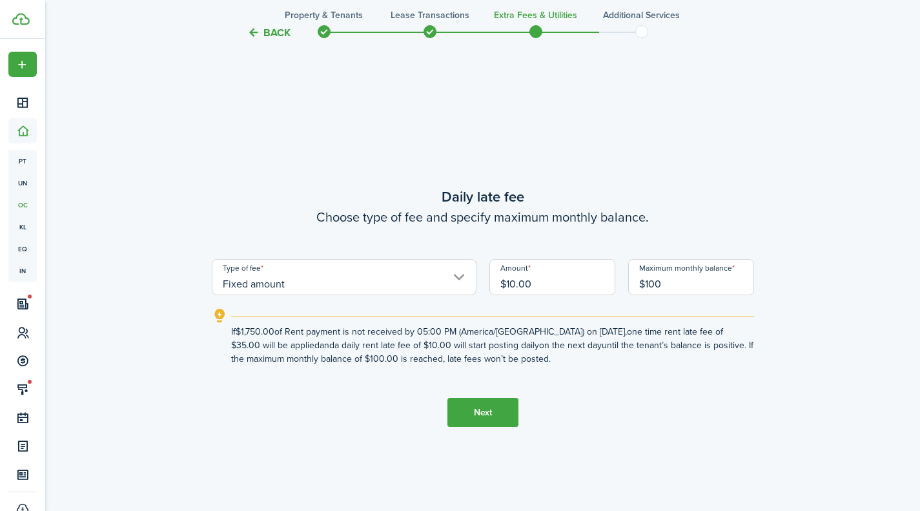
type input "$100.00"
drag, startPoint x: 482, startPoint y: 417, endPoint x: 471, endPoint y: 391, distance: 28.7
click at [482, 415] on button "Next" at bounding box center [482, 412] width 71 height 29
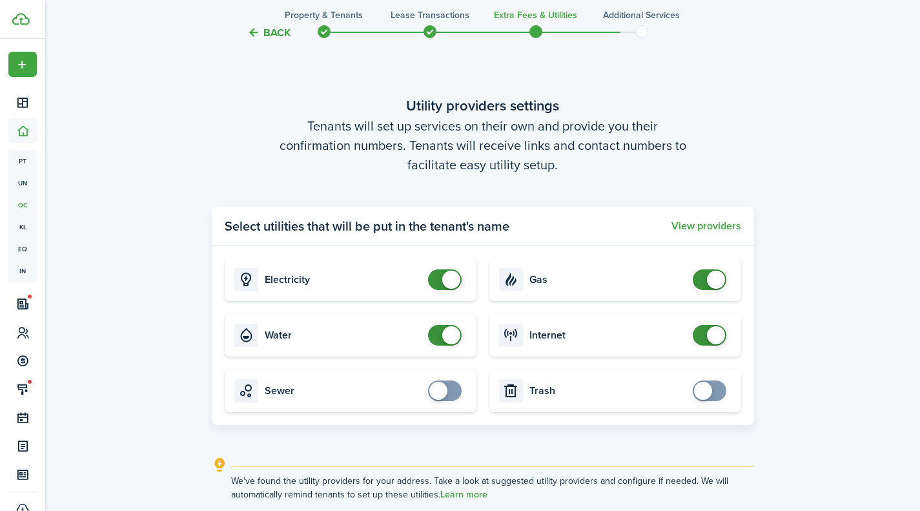
scroll to position [1937, 0]
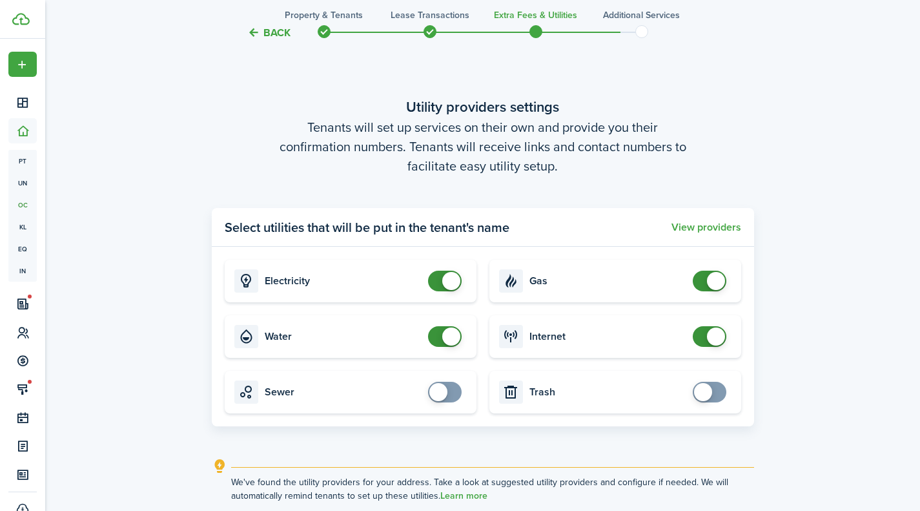
click at [708, 395] on span at bounding box center [703, 392] width 18 height 18
checkbox input "true"
click at [440, 396] on span at bounding box center [438, 392] width 18 height 18
checkbox input "true"
click at [700, 396] on span at bounding box center [703, 392] width 18 height 18
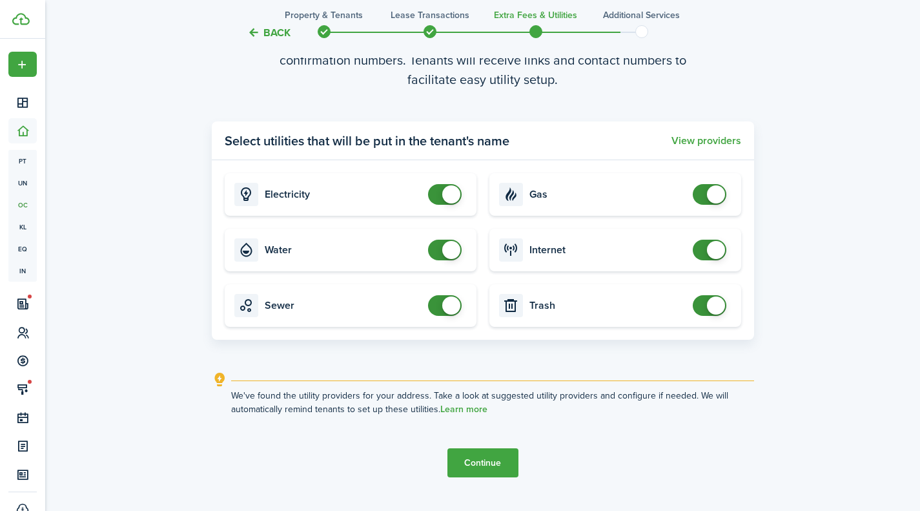
scroll to position [2051, 0]
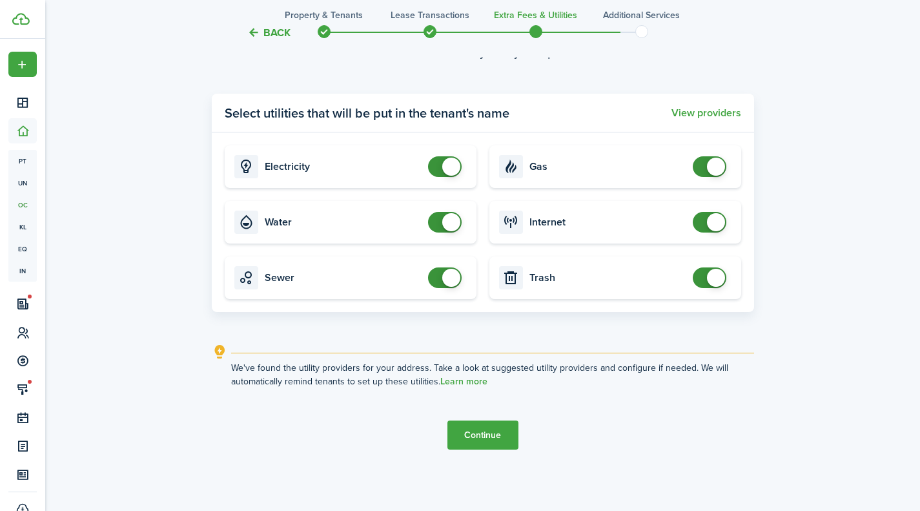
click at [485, 431] on button "Continue" at bounding box center [482, 434] width 71 height 29
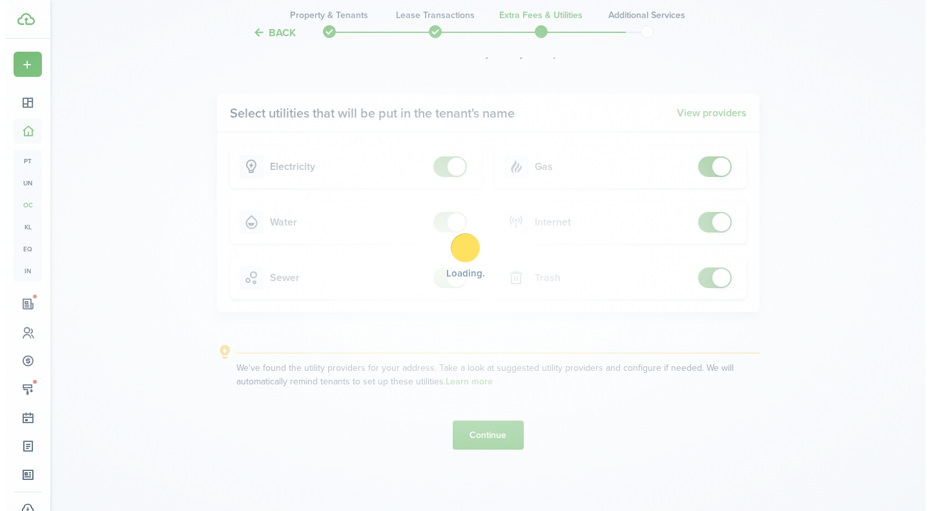
scroll to position [0, 0]
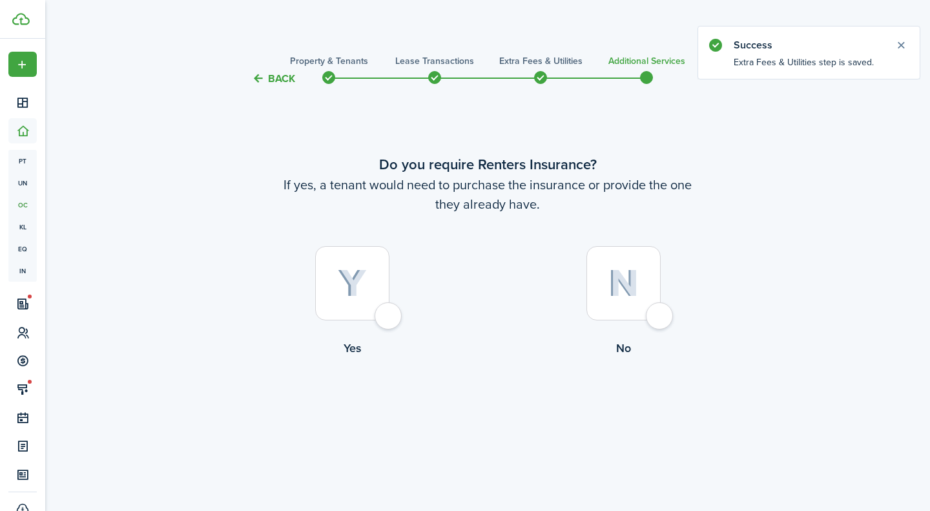
click at [388, 318] on div at bounding box center [352, 283] width 74 height 74
radio input "true"
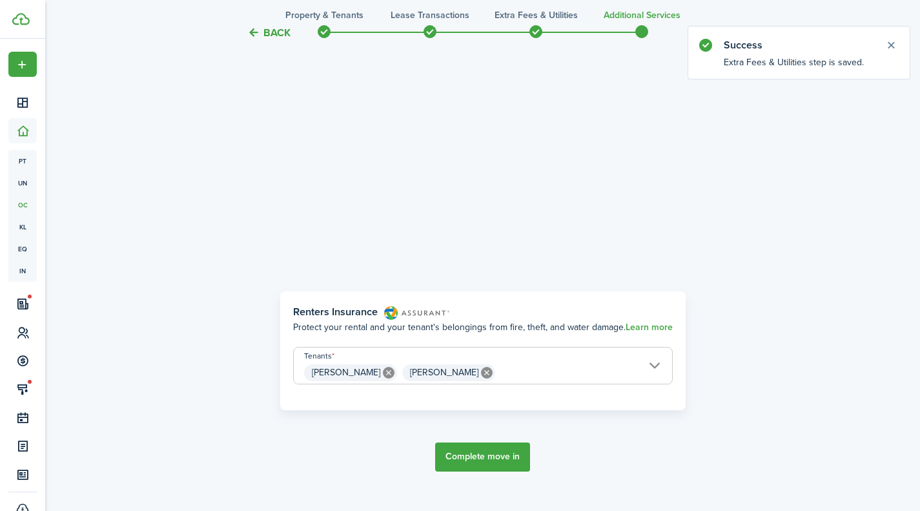
scroll to position [424, 0]
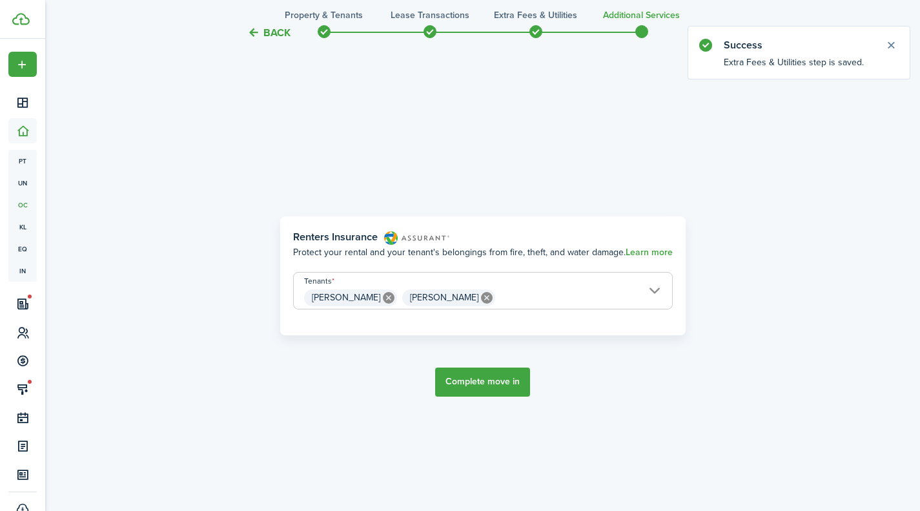
click at [501, 383] on button "Complete move in" at bounding box center [482, 381] width 95 height 29
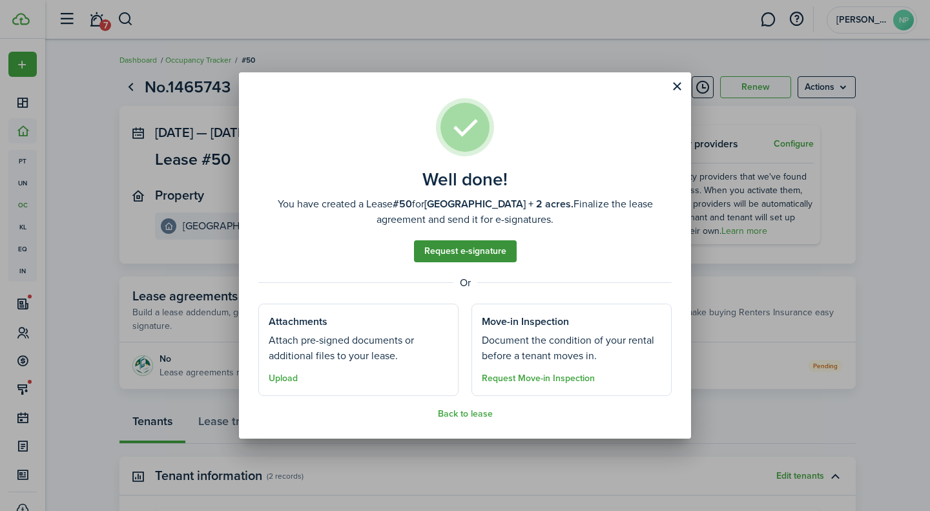
click at [485, 252] on link "Request e-signature" at bounding box center [465, 251] width 103 height 22
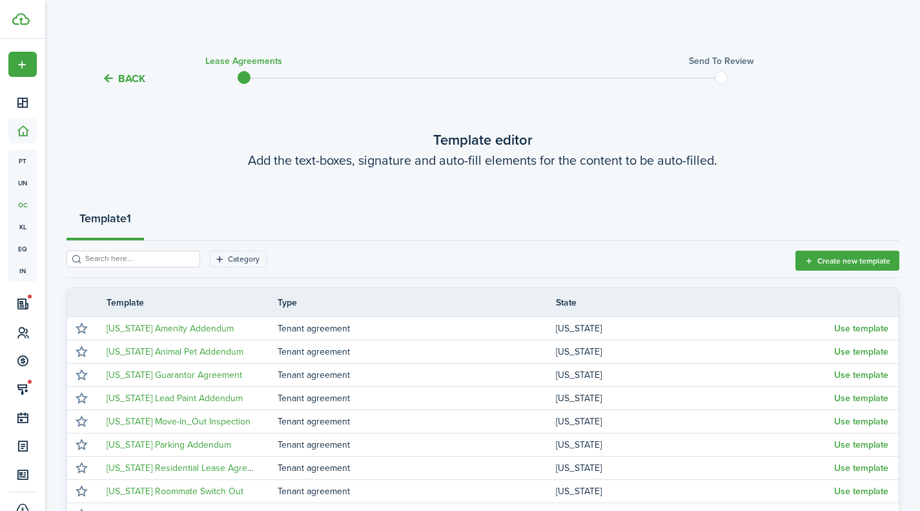
click at [235, 62] on h3 "Lease Agreements" at bounding box center [243, 61] width 77 height 14
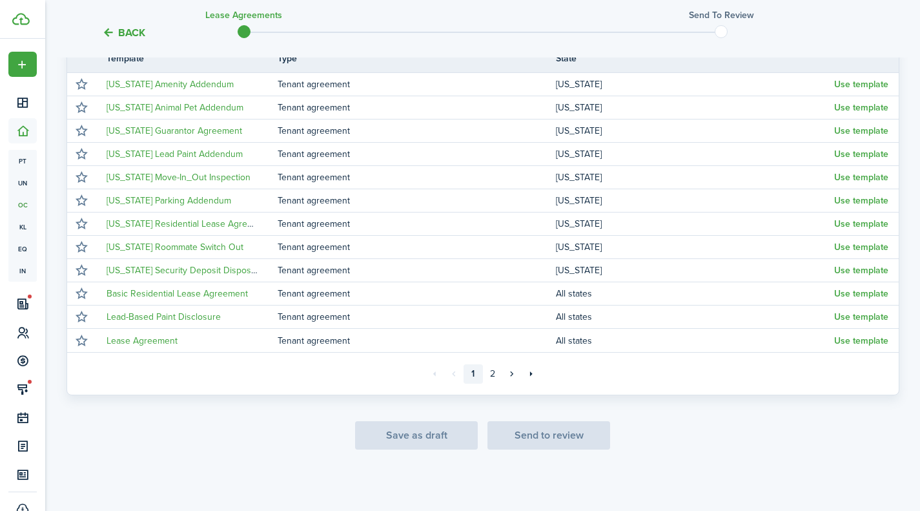
scroll to position [228, 0]
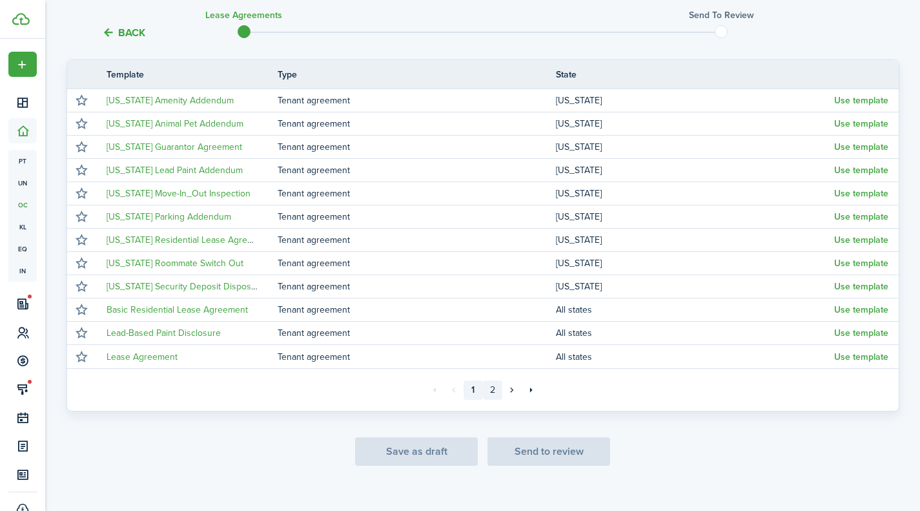
click at [495, 394] on link "2" at bounding box center [492, 389] width 19 height 19
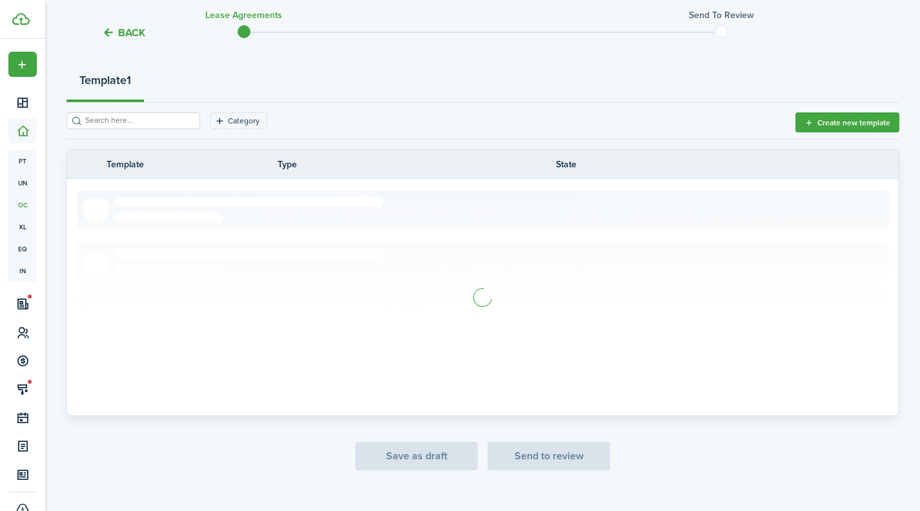
scroll to position [35, 0]
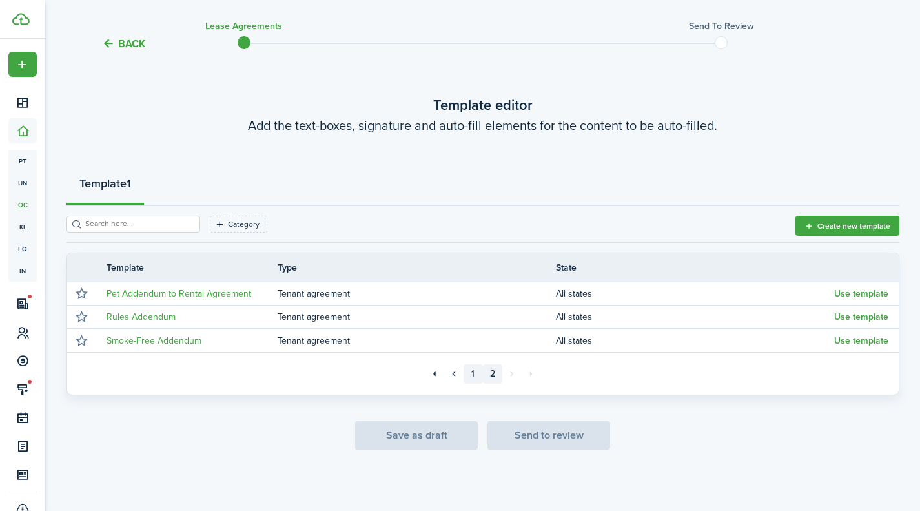
click at [475, 378] on link "1" at bounding box center [473, 373] width 19 height 19
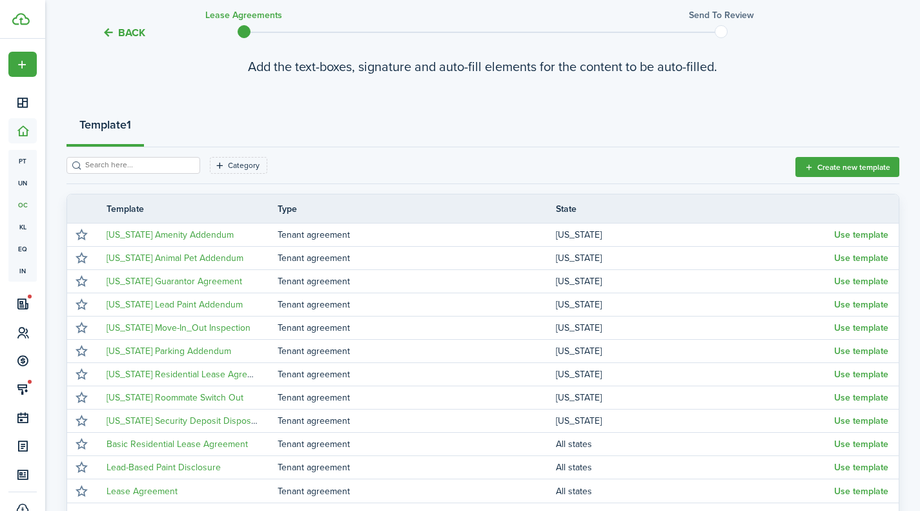
scroll to position [94, 0]
click at [124, 33] on button "Back" at bounding box center [123, 33] width 43 height 14
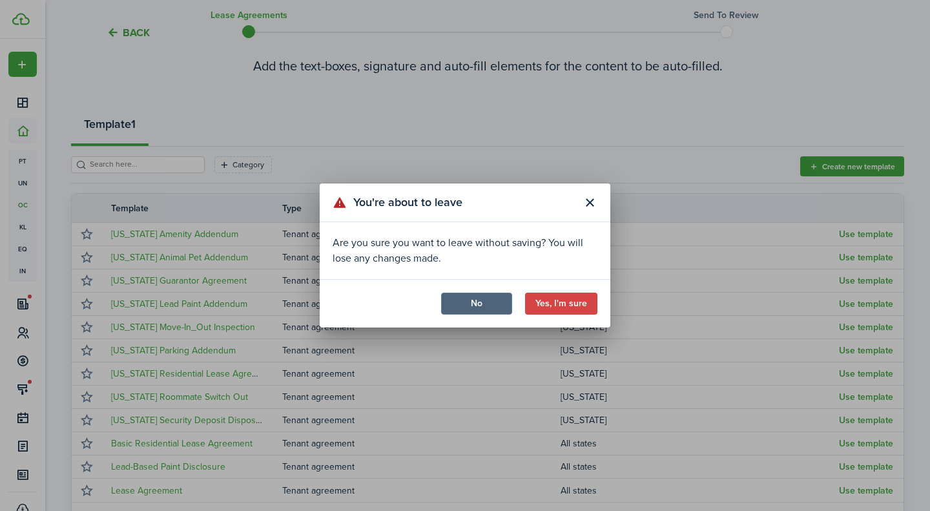
click at [486, 306] on button "No" at bounding box center [476, 303] width 71 height 22
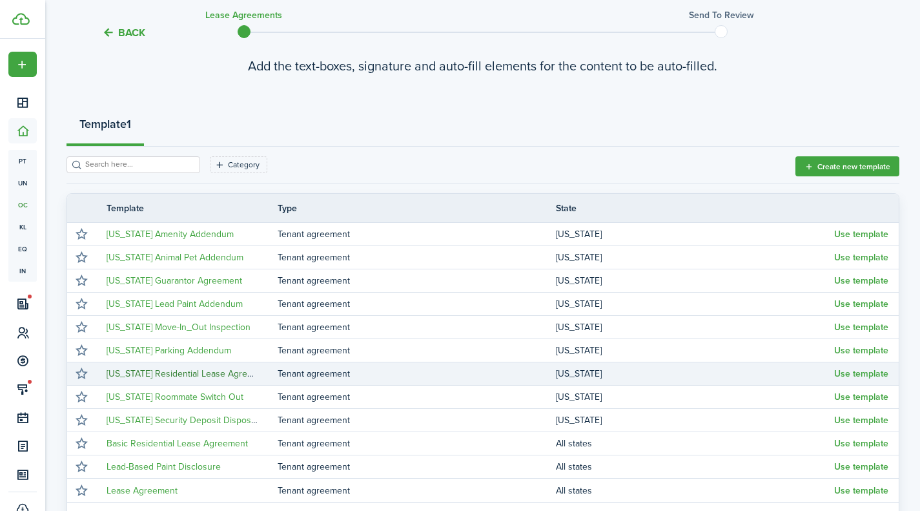
click at [176, 375] on link "[US_STATE] Residential Lease Agreement" at bounding box center [190, 374] width 166 height 14
